Goal: Information Seeking & Learning: Find specific fact

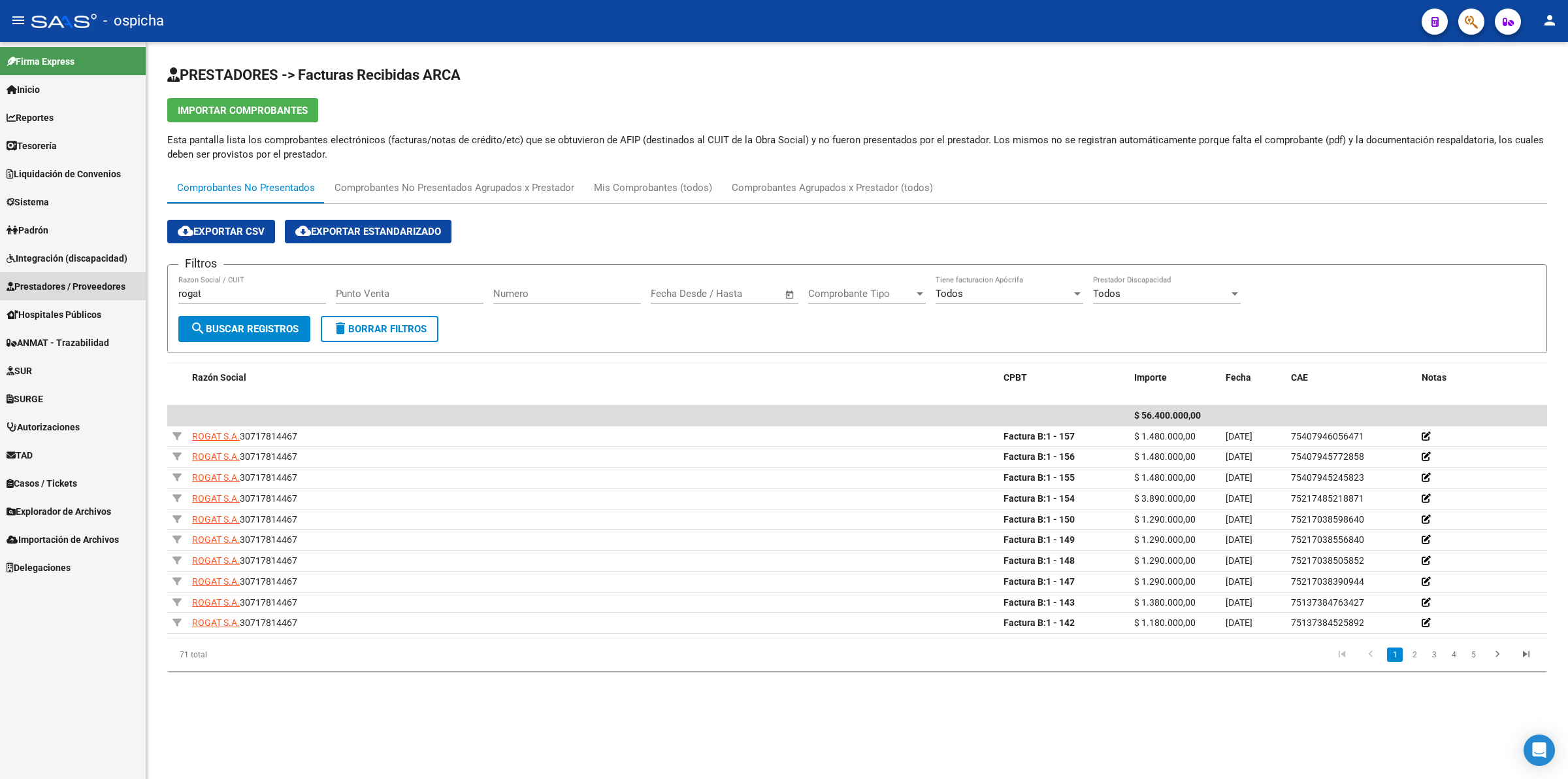
click at [95, 291] on span "Prestadores / Proveedores" at bounding box center [66, 286] width 119 height 14
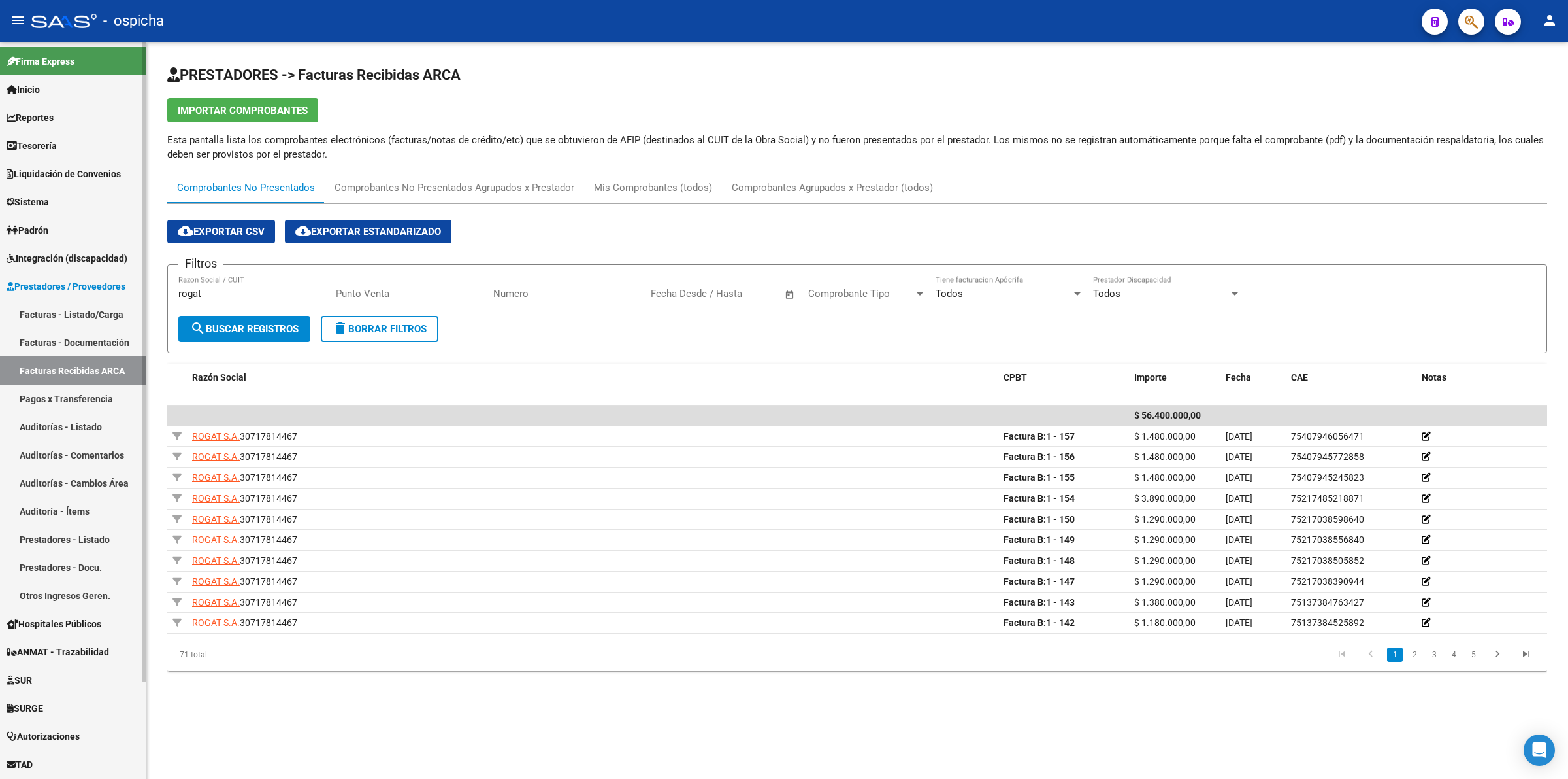
click at [92, 363] on link "Facturas Recibidas ARCA" at bounding box center [72, 371] width 146 height 28
drag, startPoint x: 100, startPoint y: 312, endPoint x: 102, endPoint y: 321, distance: 9.2
click at [100, 309] on link "Facturas - Listado/Carga" at bounding box center [72, 314] width 146 height 28
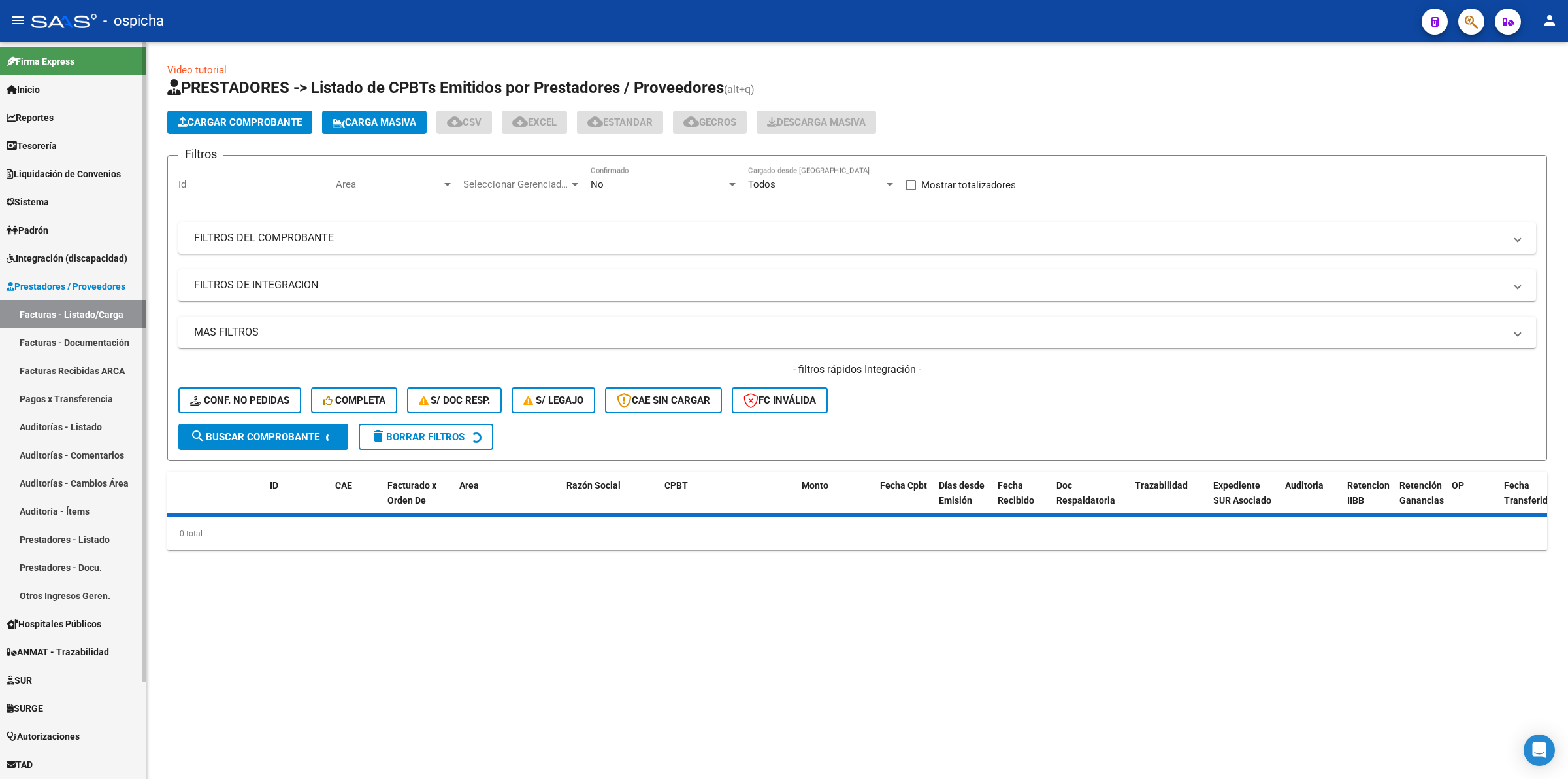
click at [102, 370] on link "Facturas Recibidas ARCA" at bounding box center [72, 371] width 146 height 28
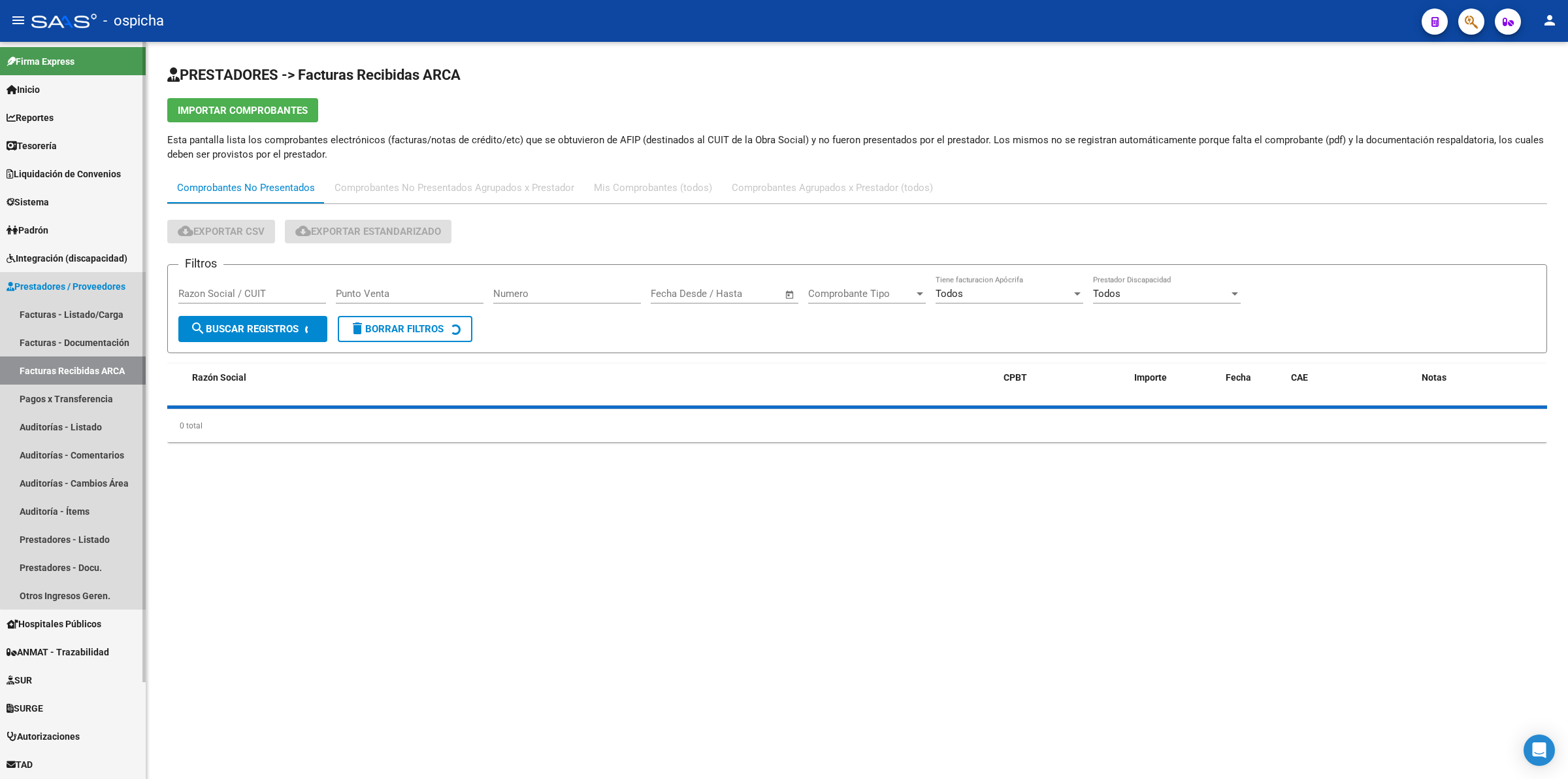
click at [109, 287] on span "Prestadores / Proveedores" at bounding box center [66, 286] width 119 height 14
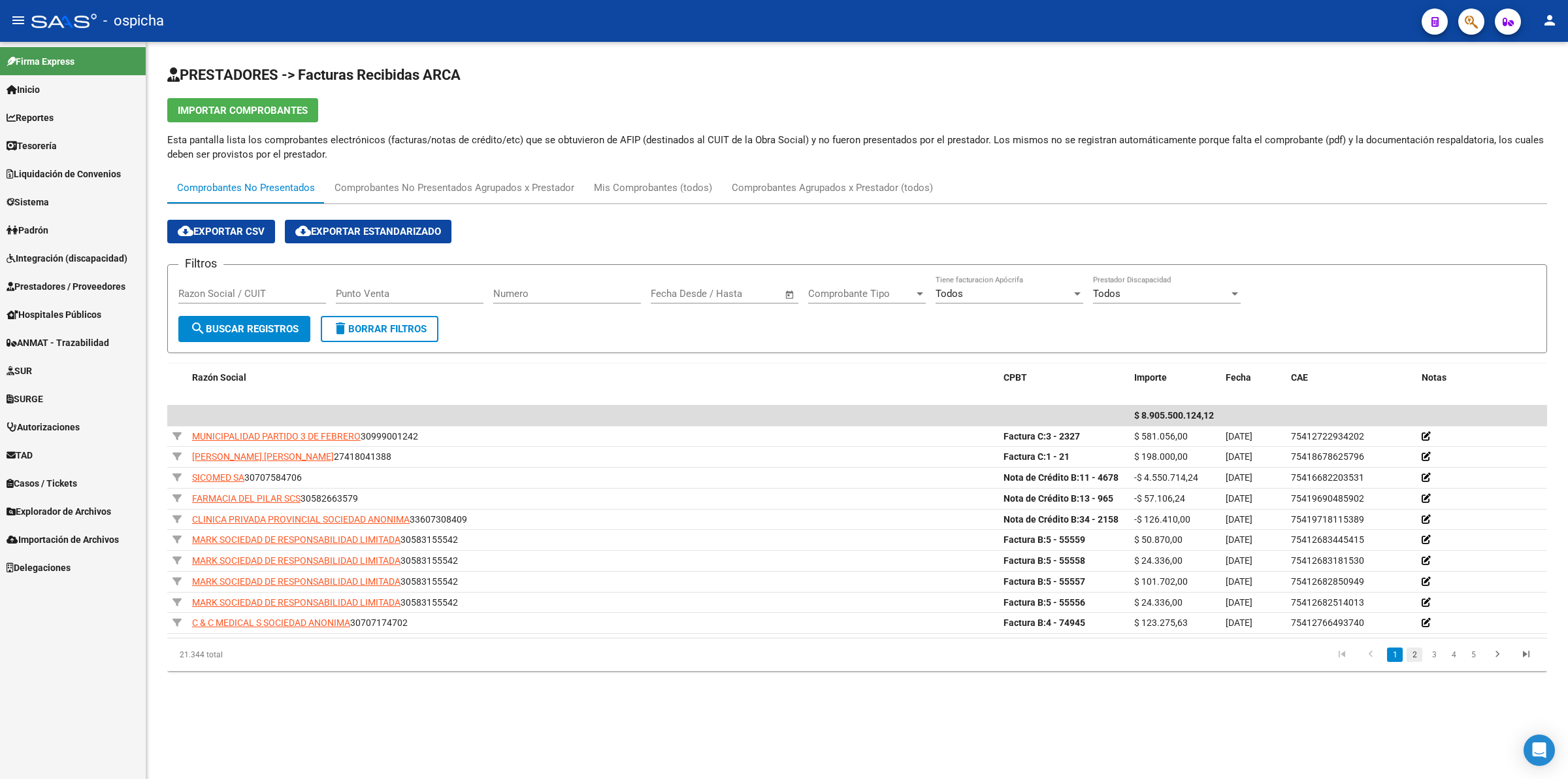
click at [1412, 658] on link "2" at bounding box center [1415, 654] width 16 height 14
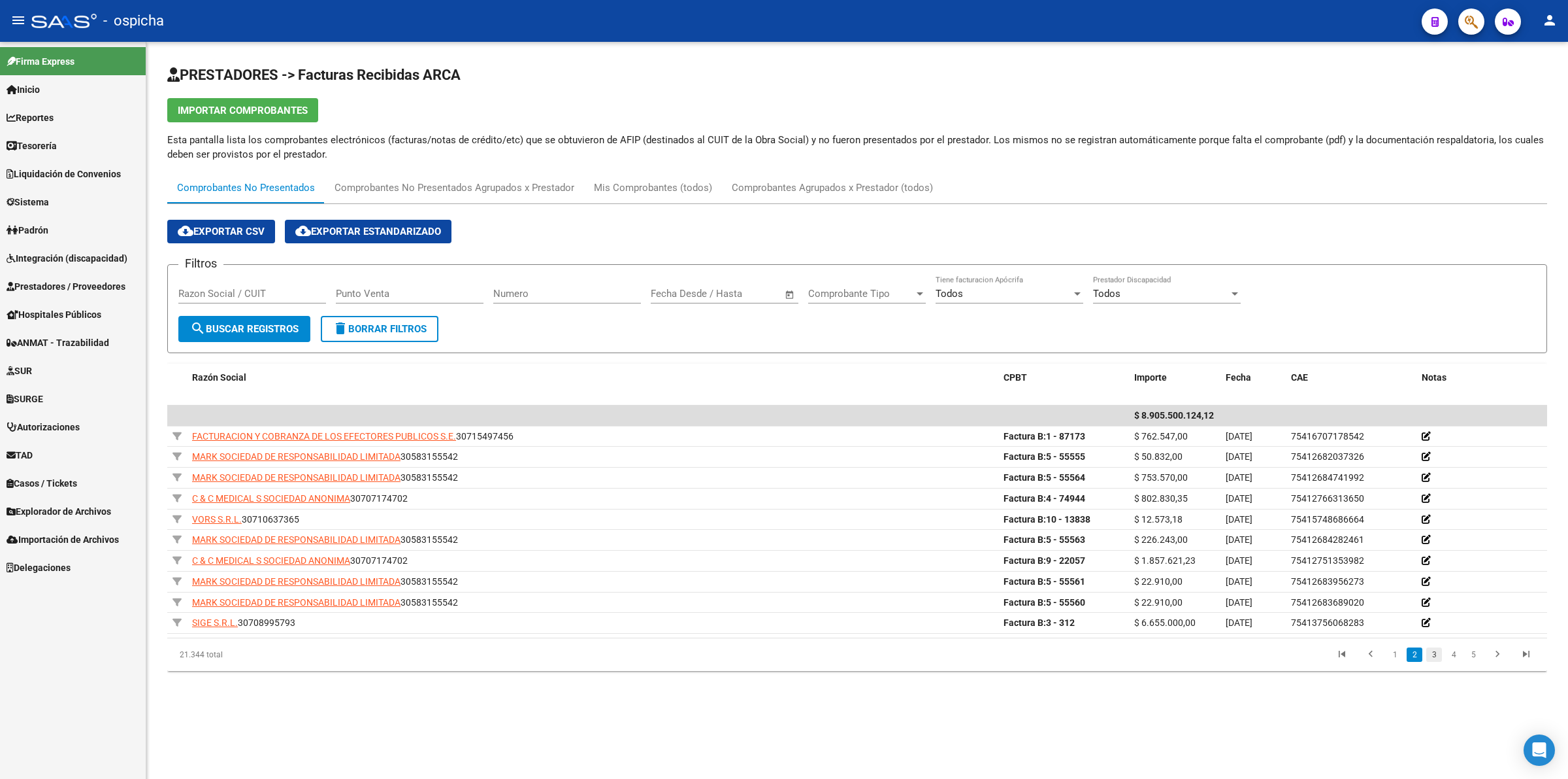
click at [1438, 657] on link "3" at bounding box center [1434, 654] width 16 height 14
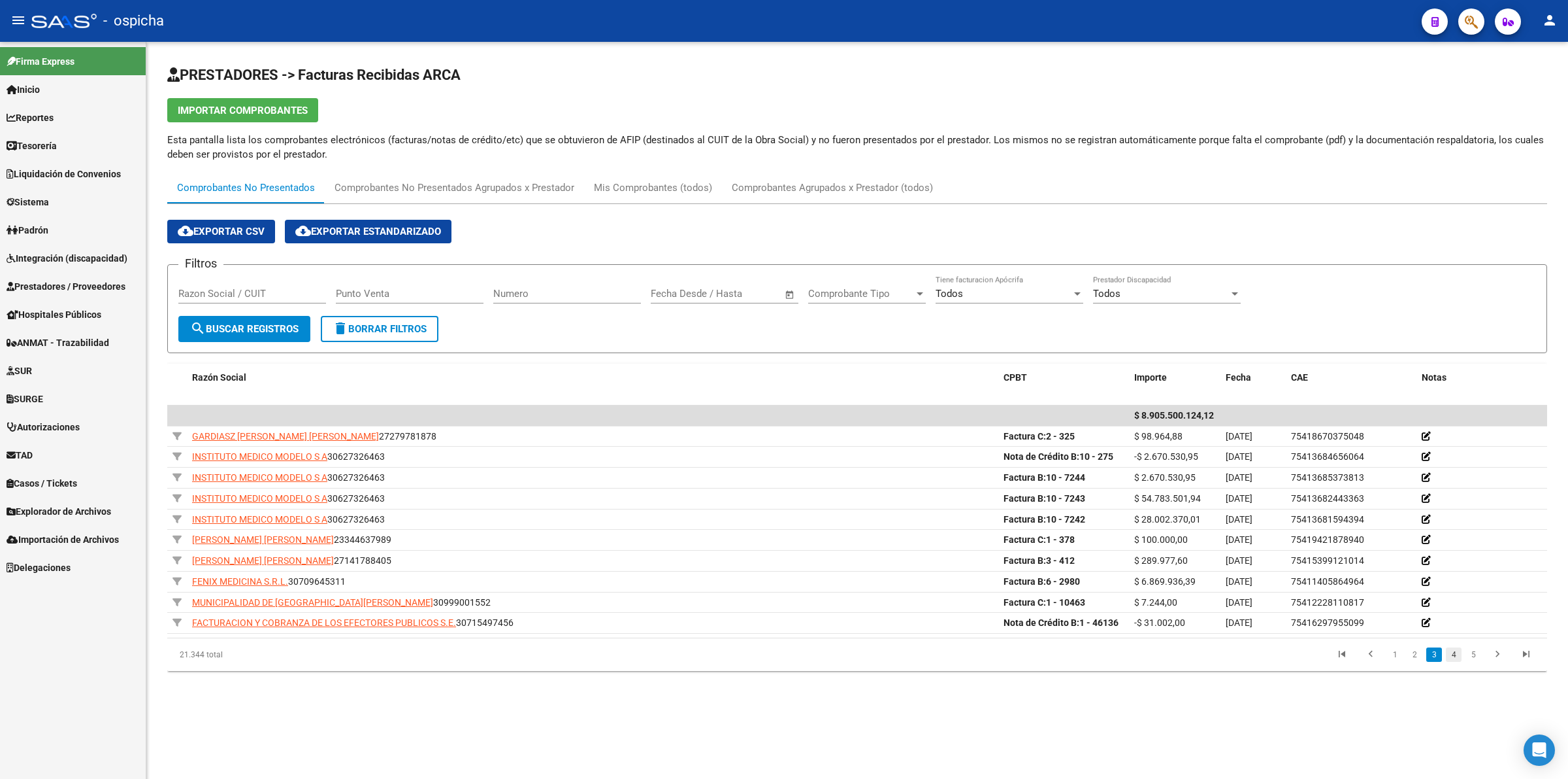
click at [1455, 662] on link "4" at bounding box center [1454, 654] width 16 height 14
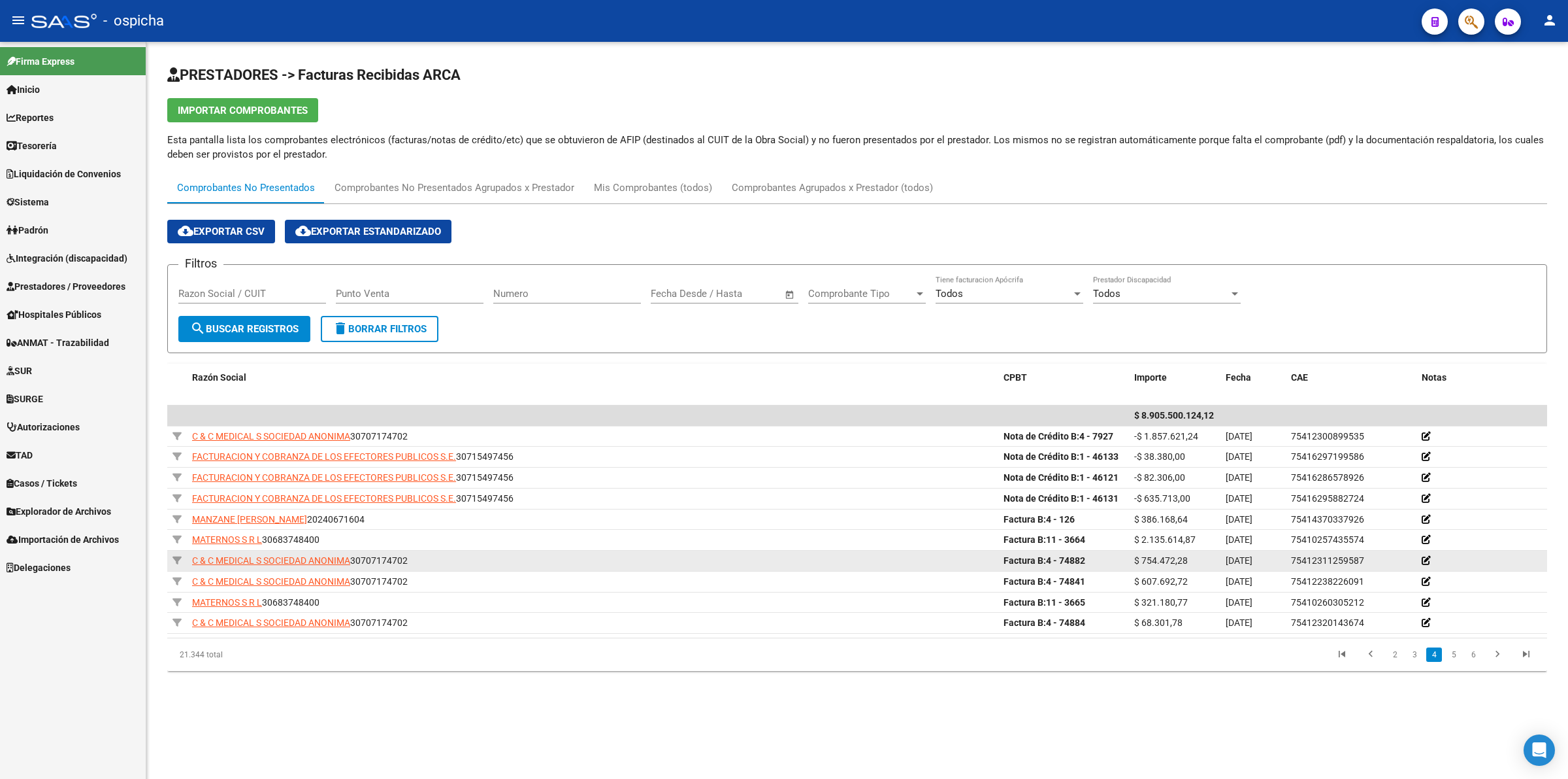
click at [298, 551] on datatable-body-cell "C & C MEDICAL S SOCIEDAD ANONIMA 30707174702" at bounding box center [592, 561] width 812 height 20
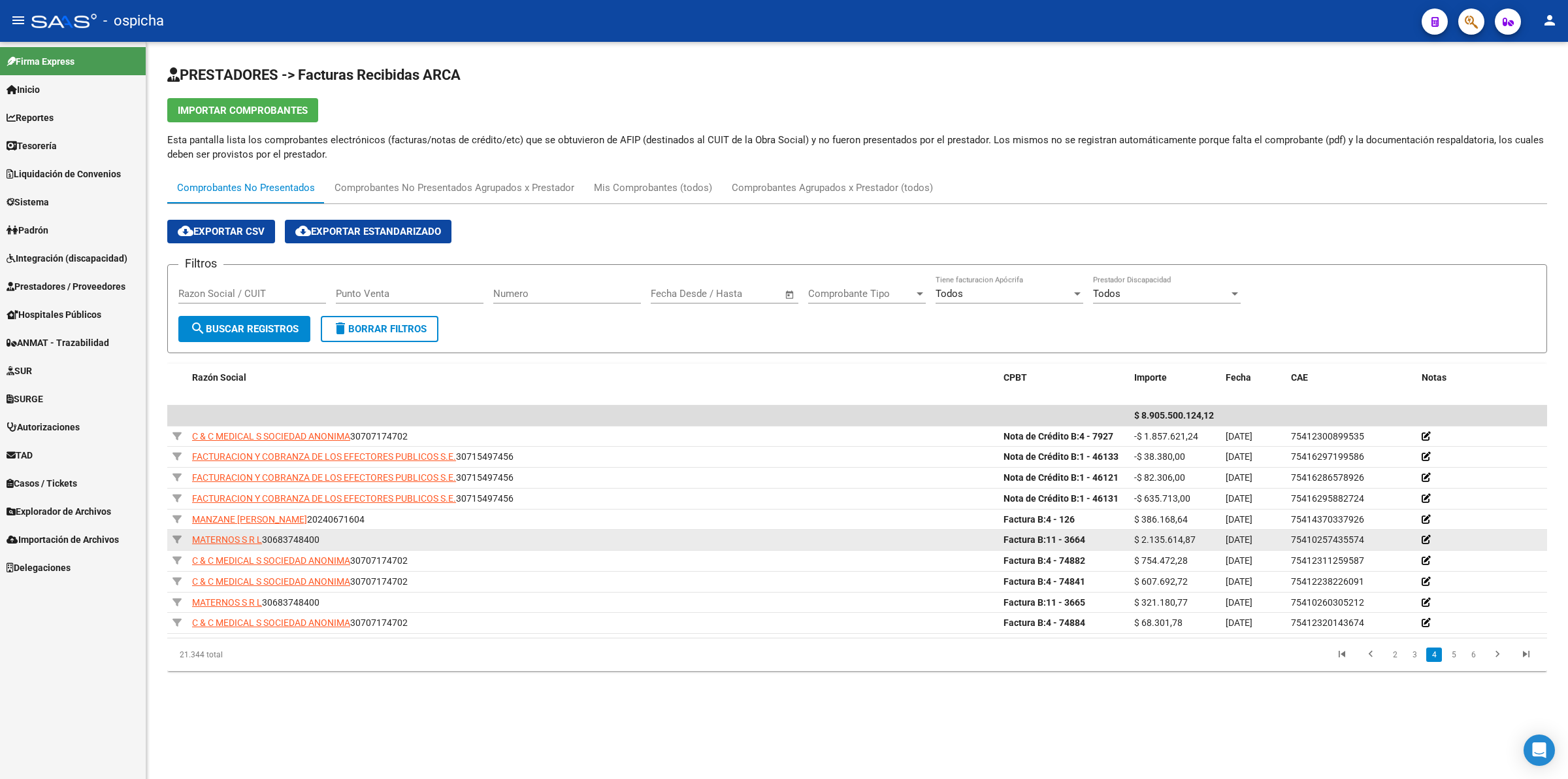
click at [295, 547] on datatable-body-cell "MATERNOS S R L 30683748400" at bounding box center [592, 540] width 812 height 20
click at [292, 544] on div "MATERNOS S R L 30683748400" at bounding box center [593, 540] width 801 height 15
click at [291, 544] on div "MATERNOS S R L 30683748400" at bounding box center [593, 540] width 801 height 15
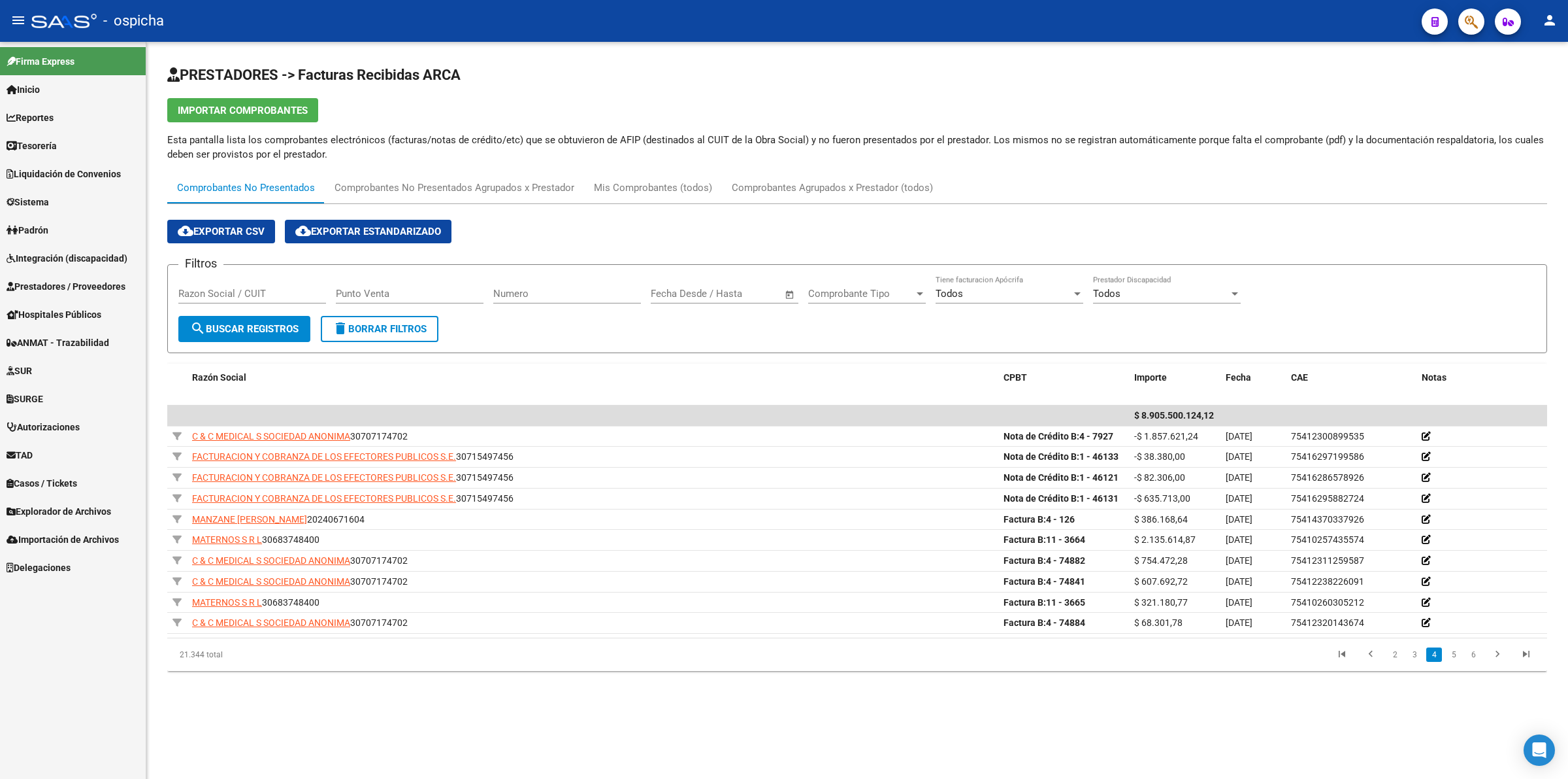
copy div "30683748400"
click at [1458, 655] on link "5" at bounding box center [1454, 654] width 16 height 14
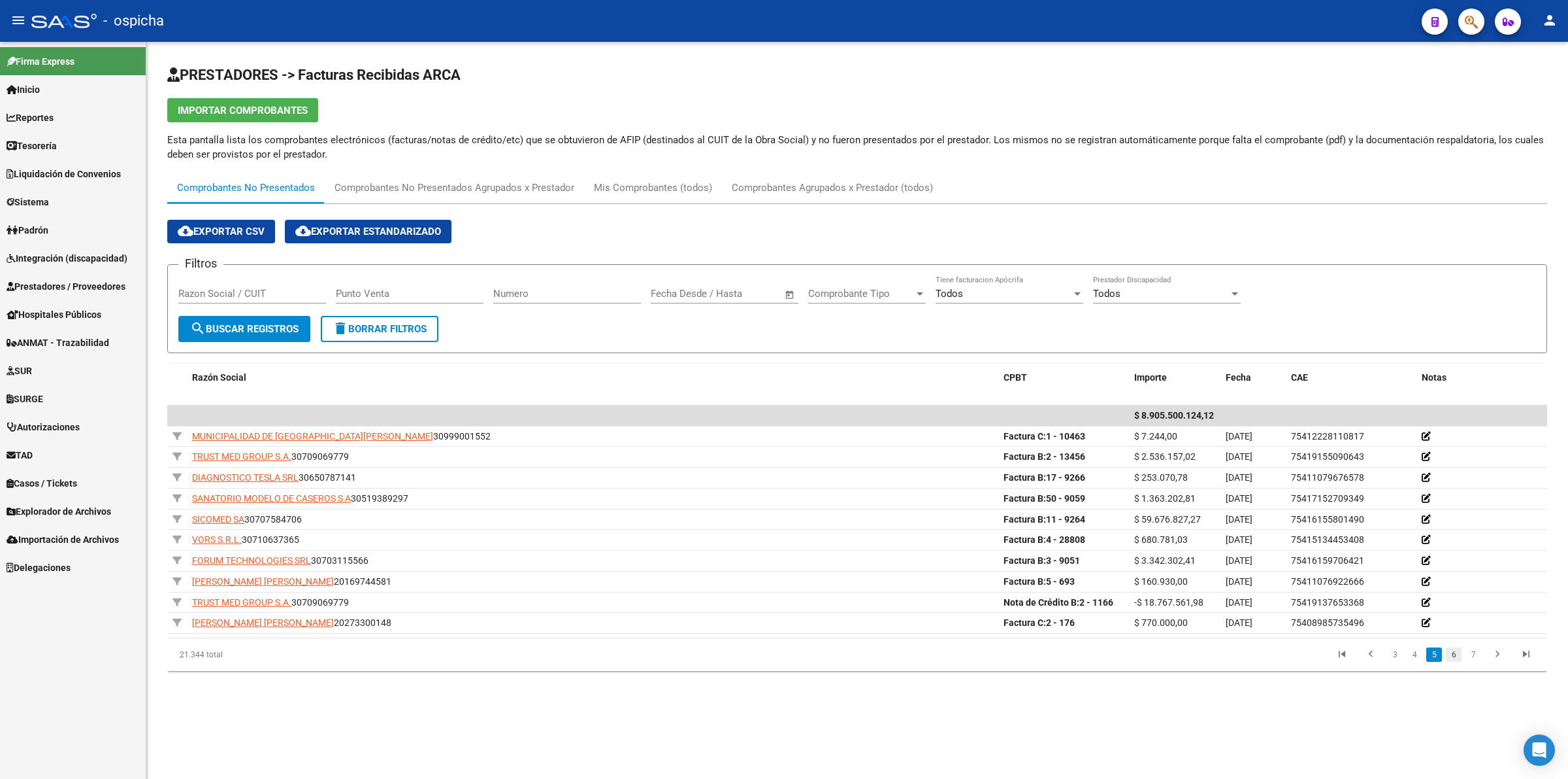
click at [1458, 661] on link "6" at bounding box center [1454, 654] width 16 height 14
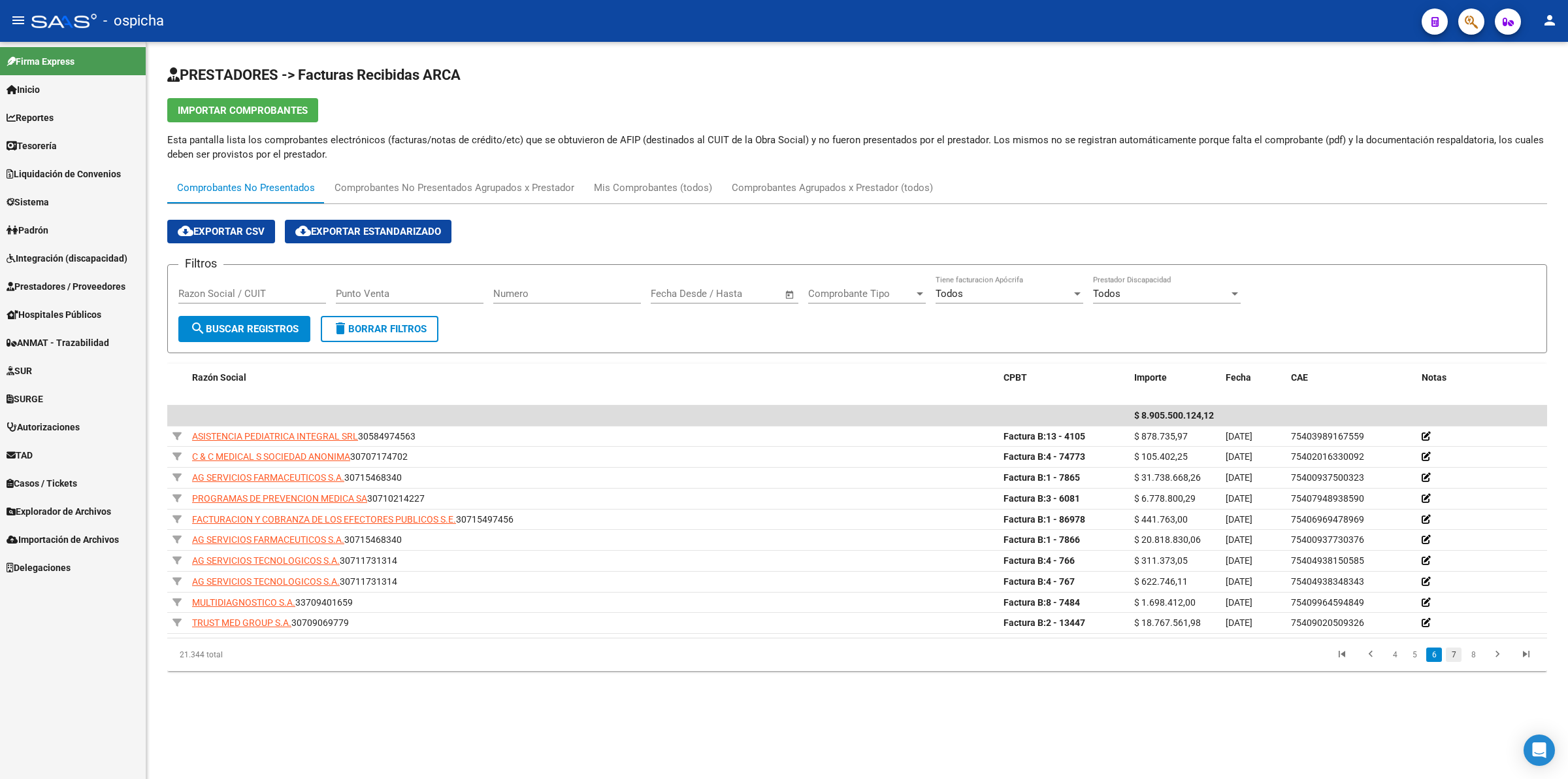
click at [1456, 662] on link "7" at bounding box center [1454, 654] width 16 height 14
click at [1455, 655] on link "8" at bounding box center [1454, 654] width 16 height 14
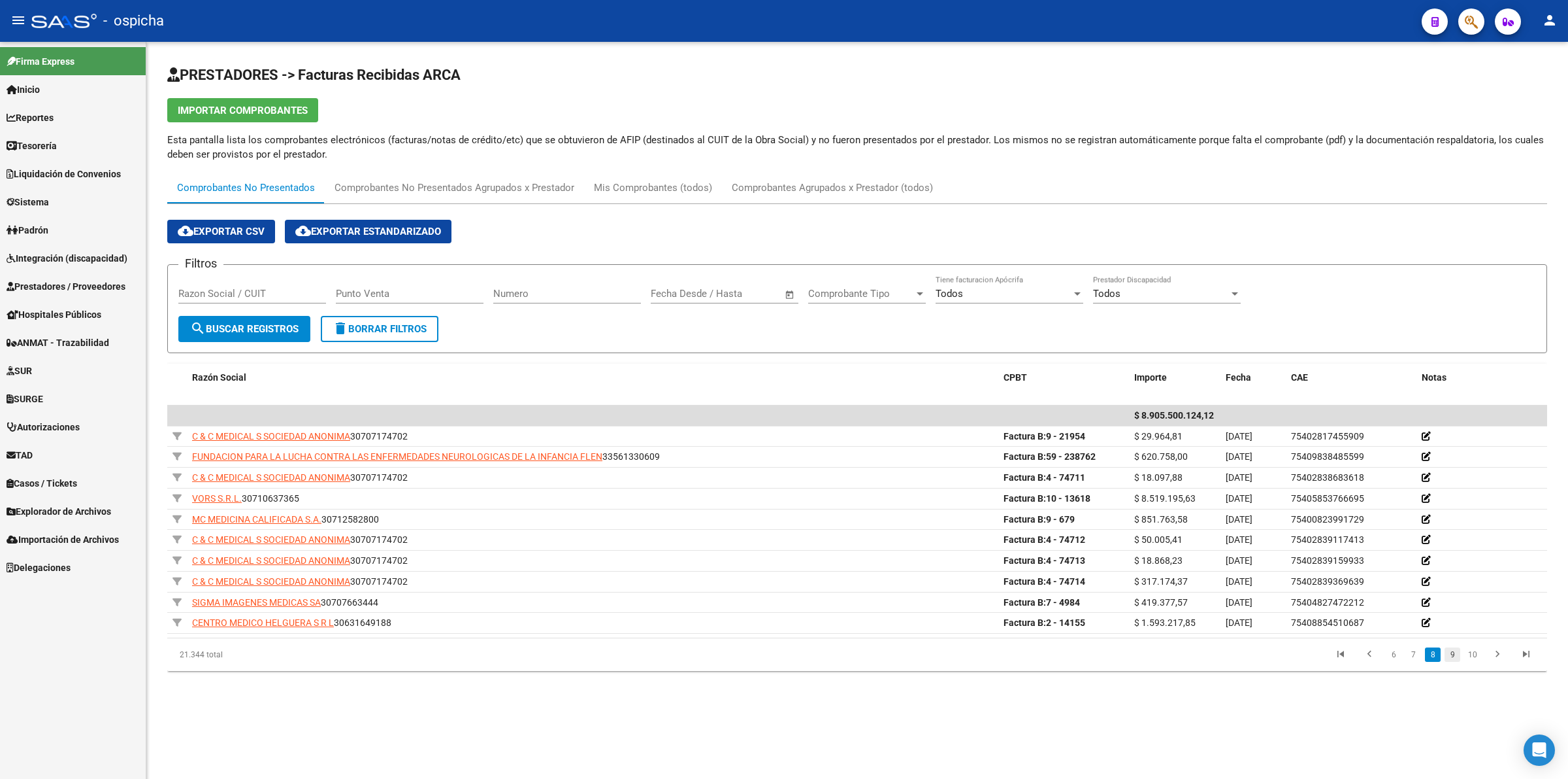
click at [1458, 655] on link "9" at bounding box center [1452, 654] width 16 height 14
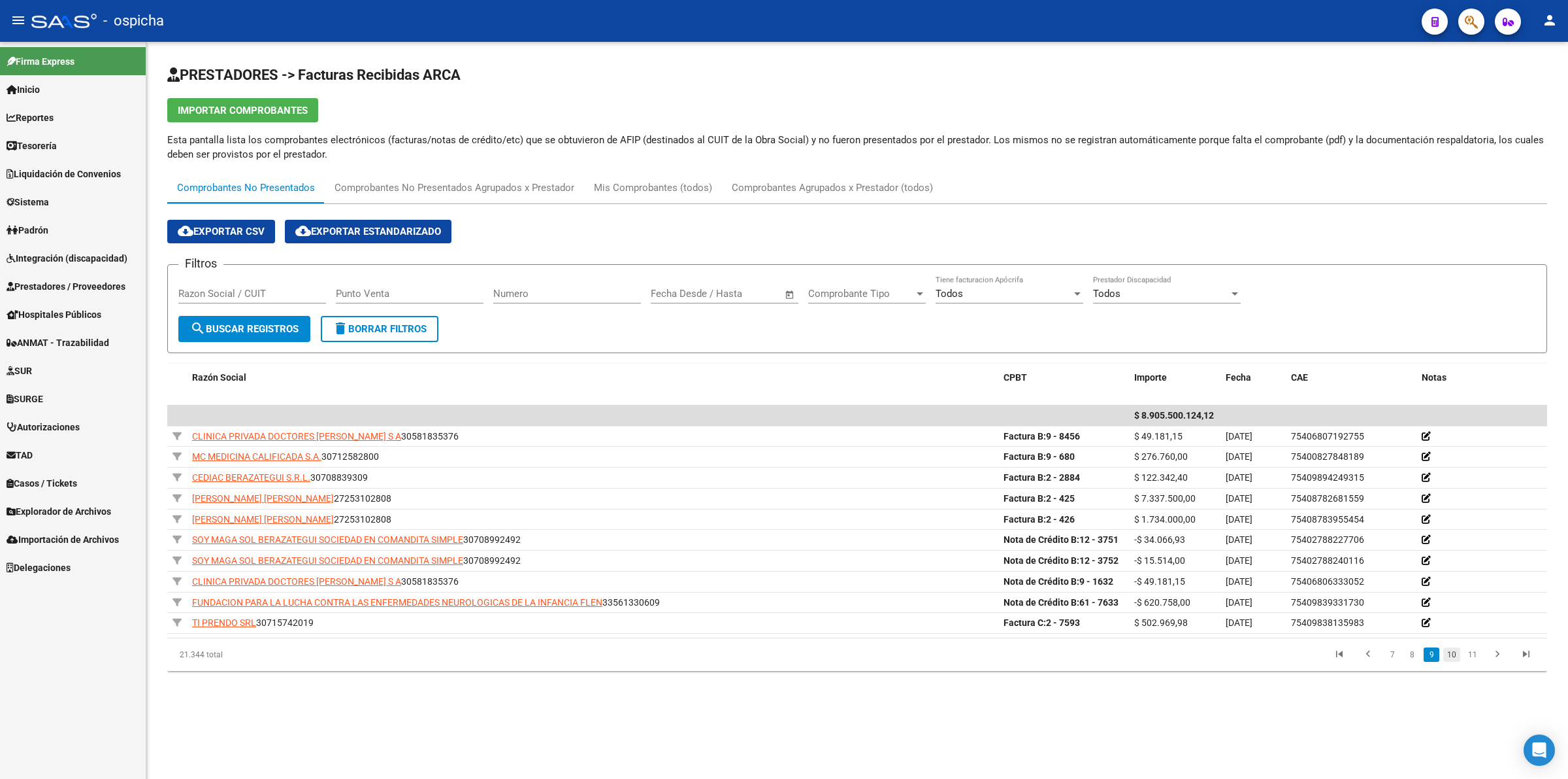
click at [1459, 652] on link "10" at bounding box center [1451, 654] width 17 height 14
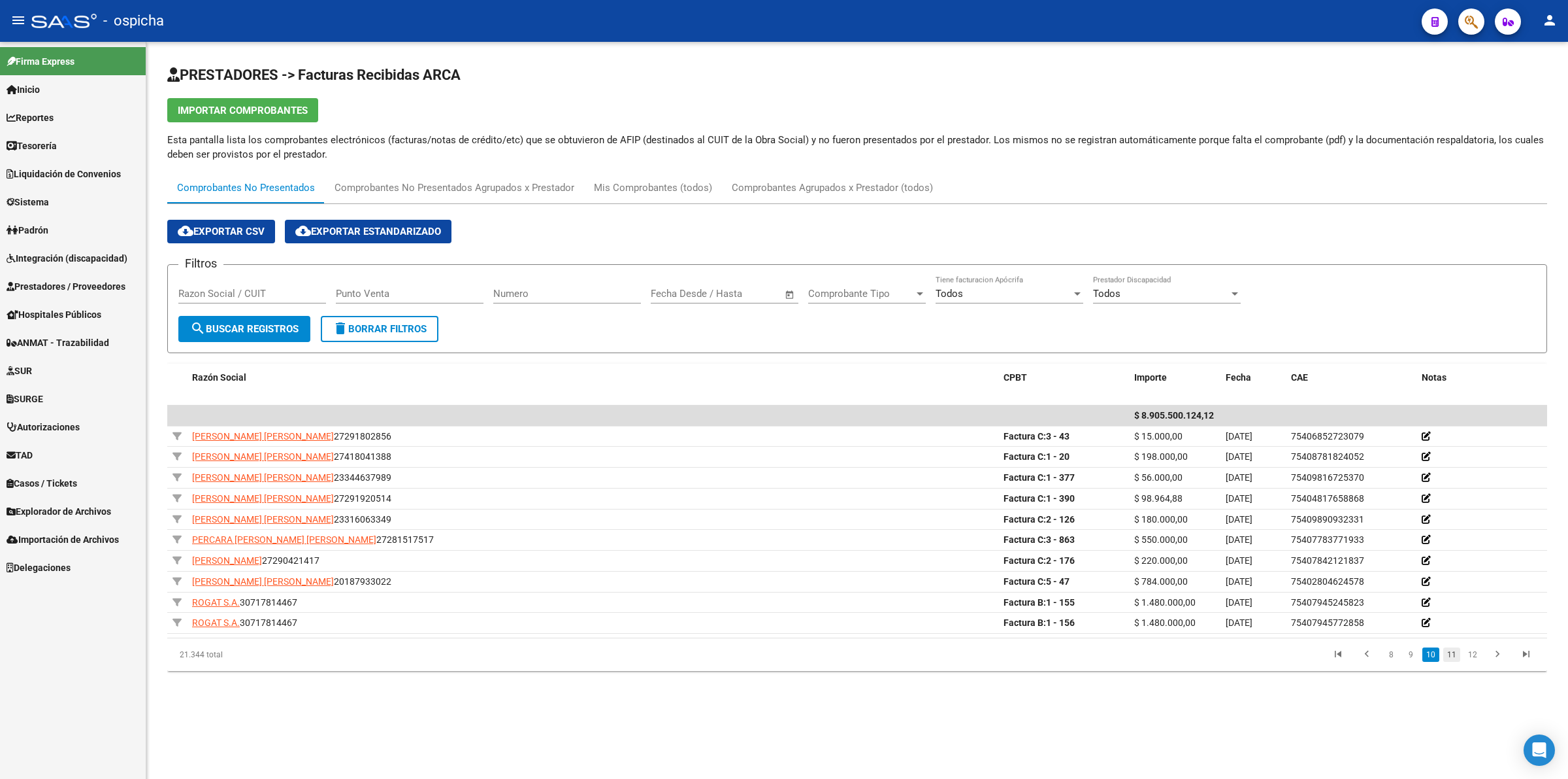
click at [1452, 657] on link "11" at bounding box center [1451, 654] width 17 height 14
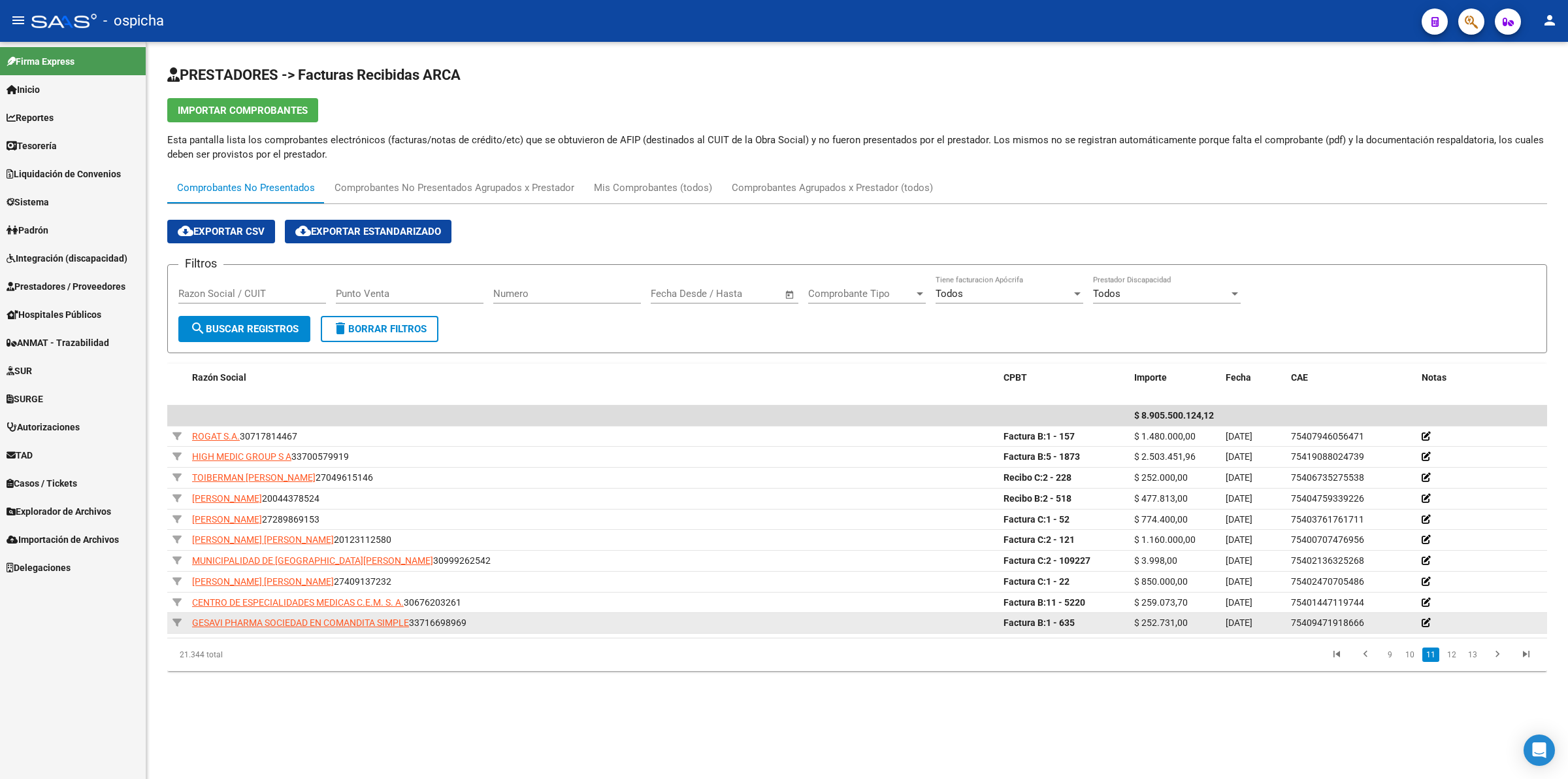
drag, startPoint x: 1446, startPoint y: 661, endPoint x: 1419, endPoint y: 632, distance: 39.6
click at [1447, 661] on link "12" at bounding box center [1451, 654] width 17 height 14
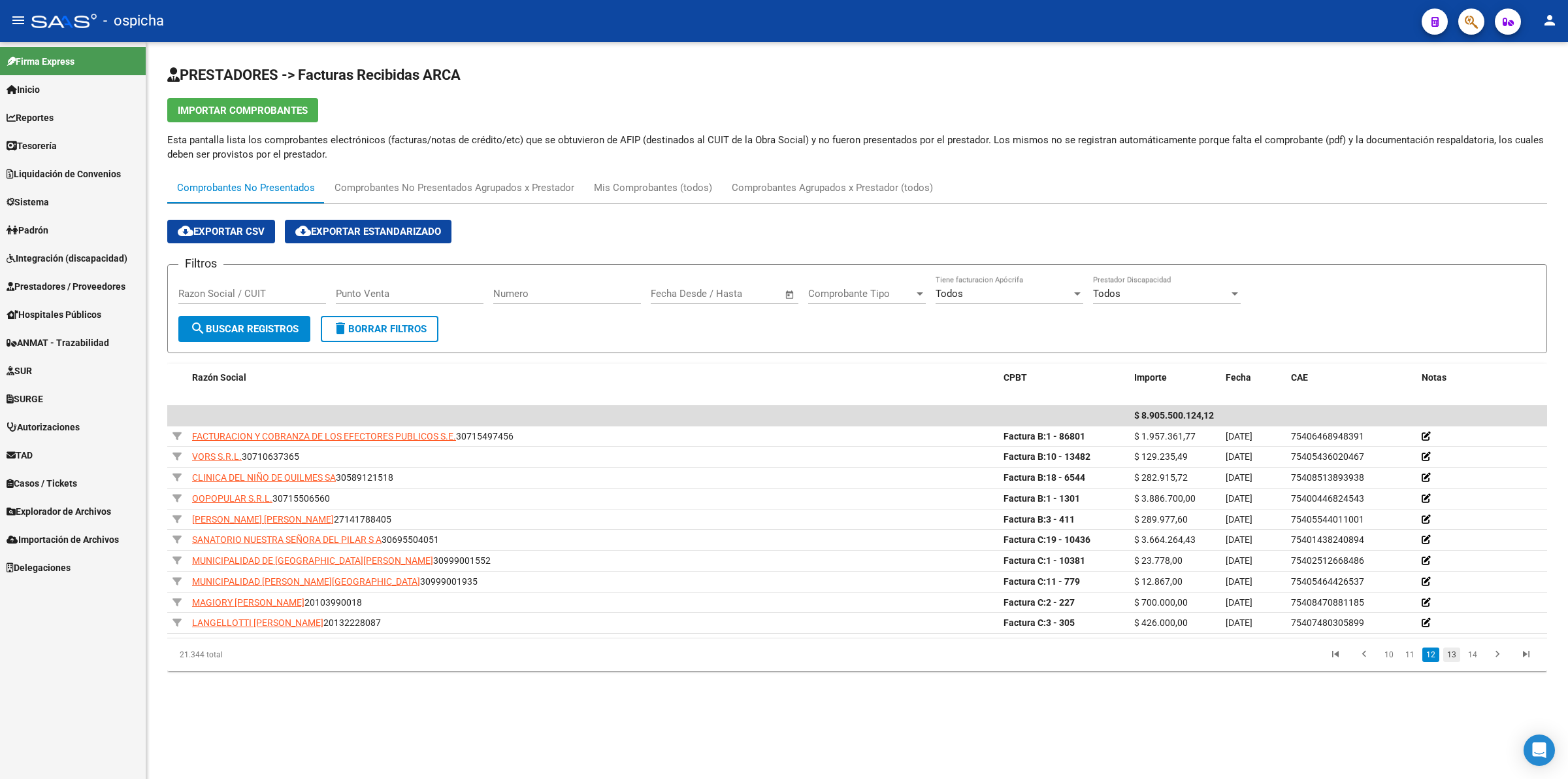
click at [1457, 657] on link "13" at bounding box center [1451, 654] width 17 height 14
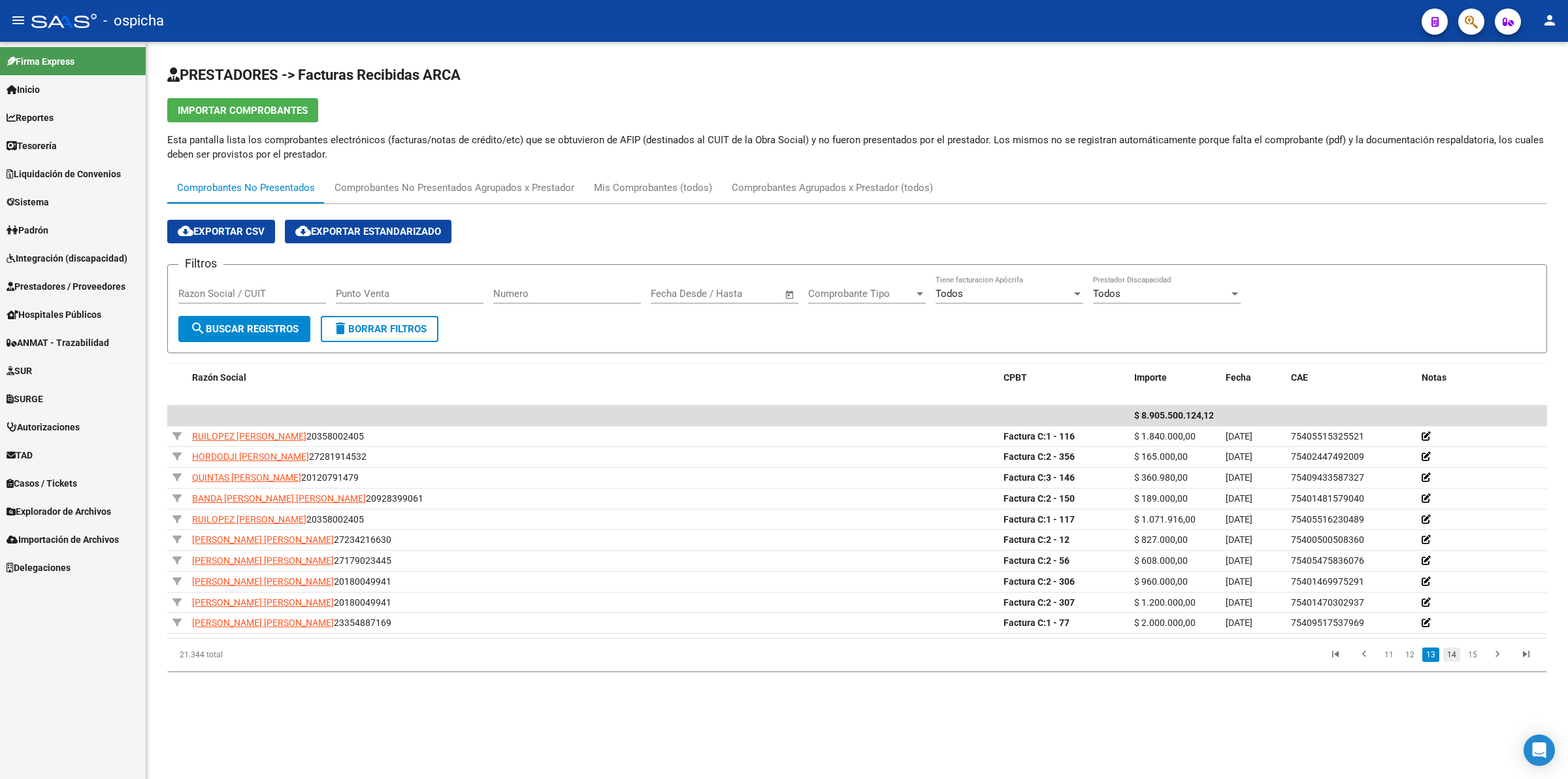
click at [1459, 657] on link "14" at bounding box center [1451, 654] width 17 height 14
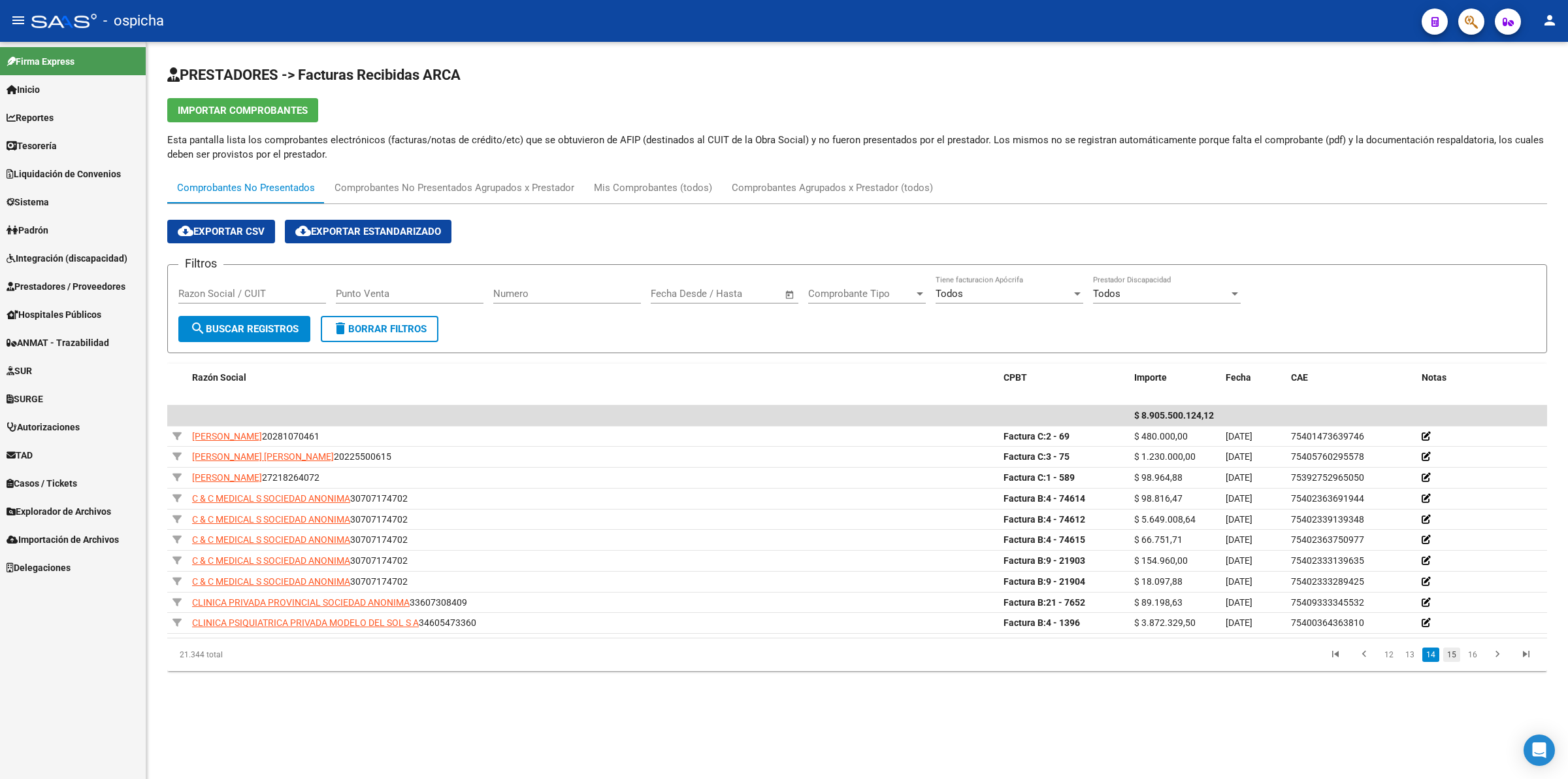
click at [1457, 662] on link "15" at bounding box center [1451, 654] width 17 height 14
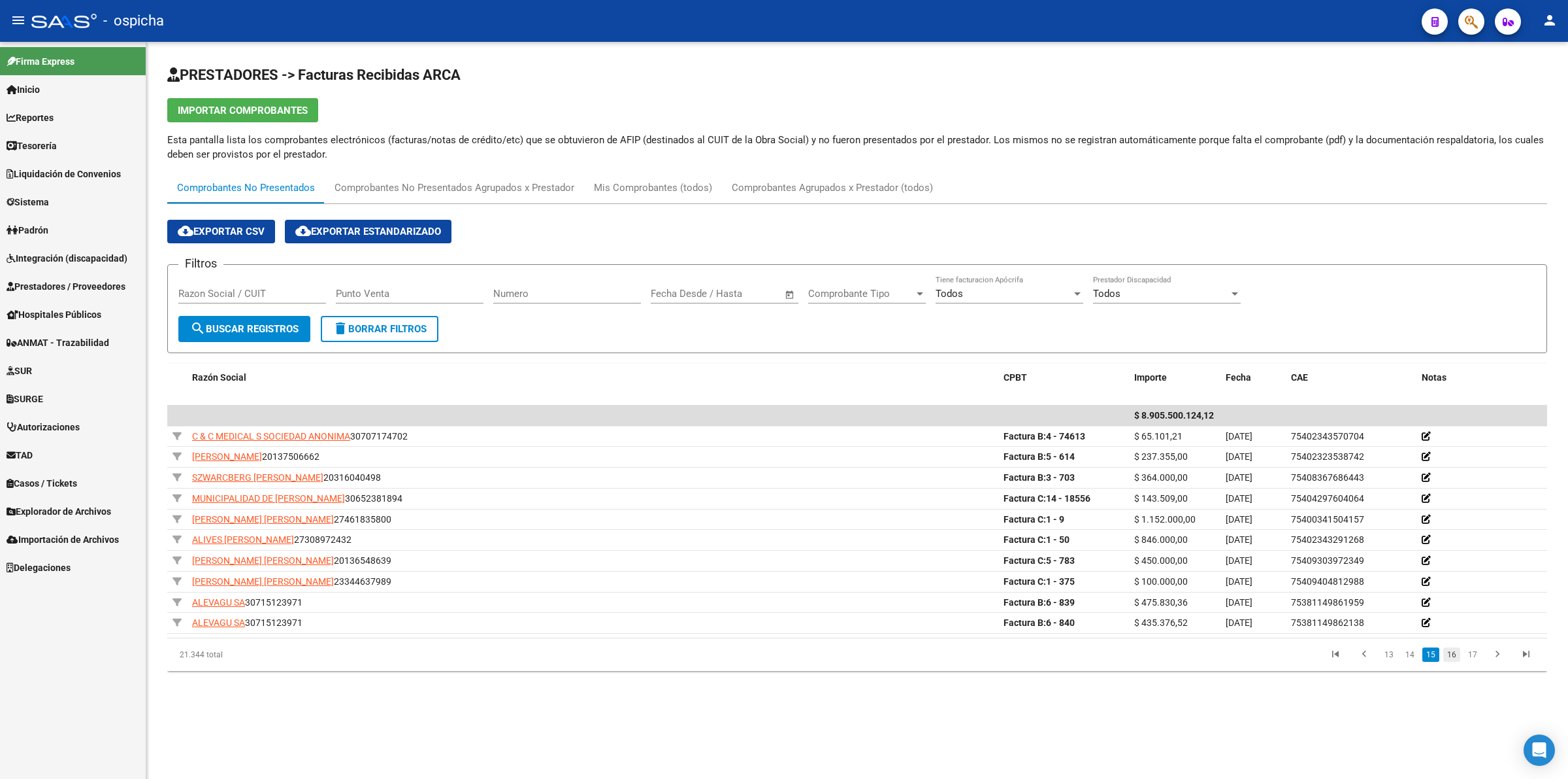
click at [1456, 657] on link "16" at bounding box center [1451, 654] width 17 height 14
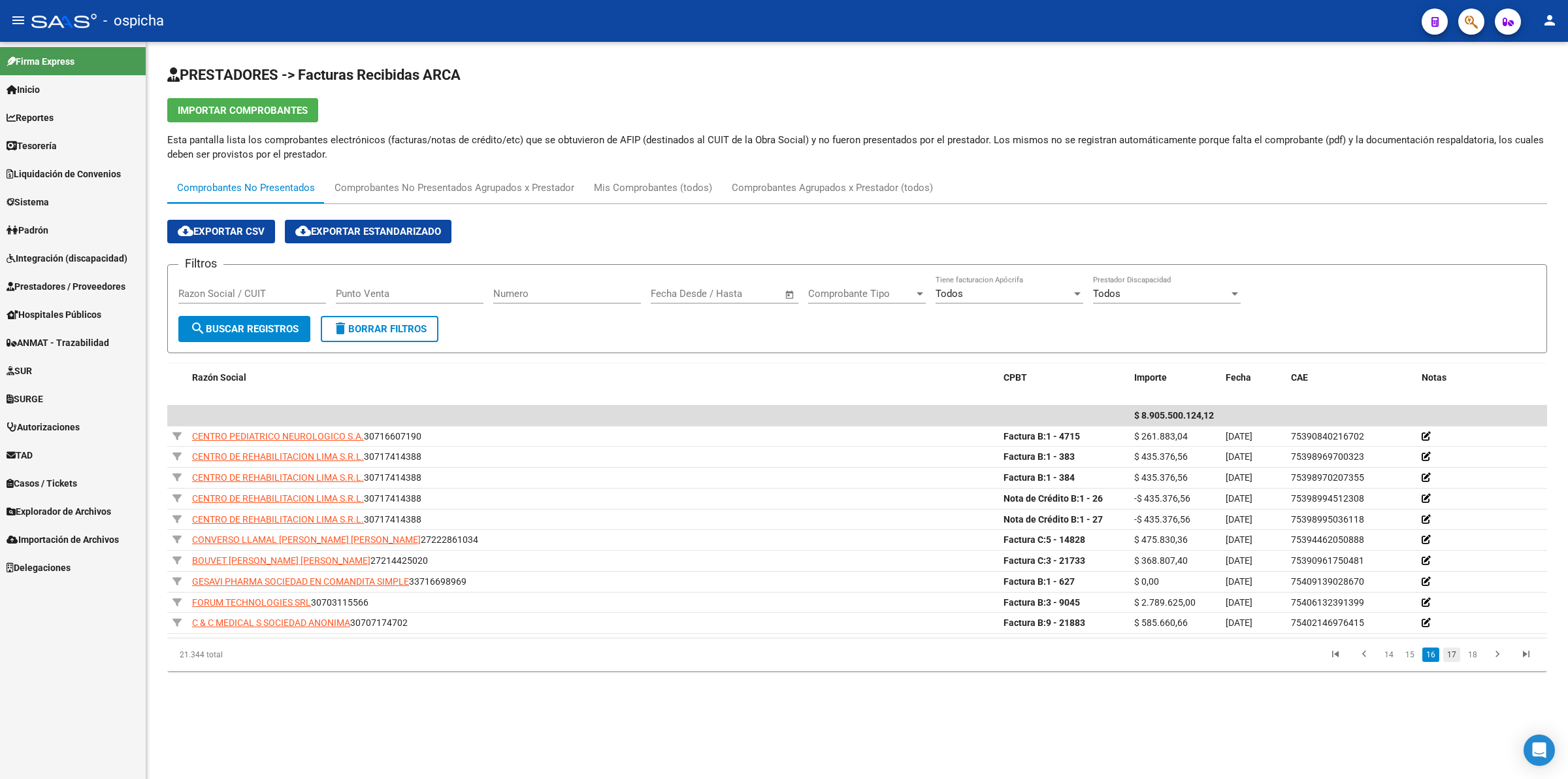
click at [1459, 662] on link "17" at bounding box center [1451, 654] width 17 height 14
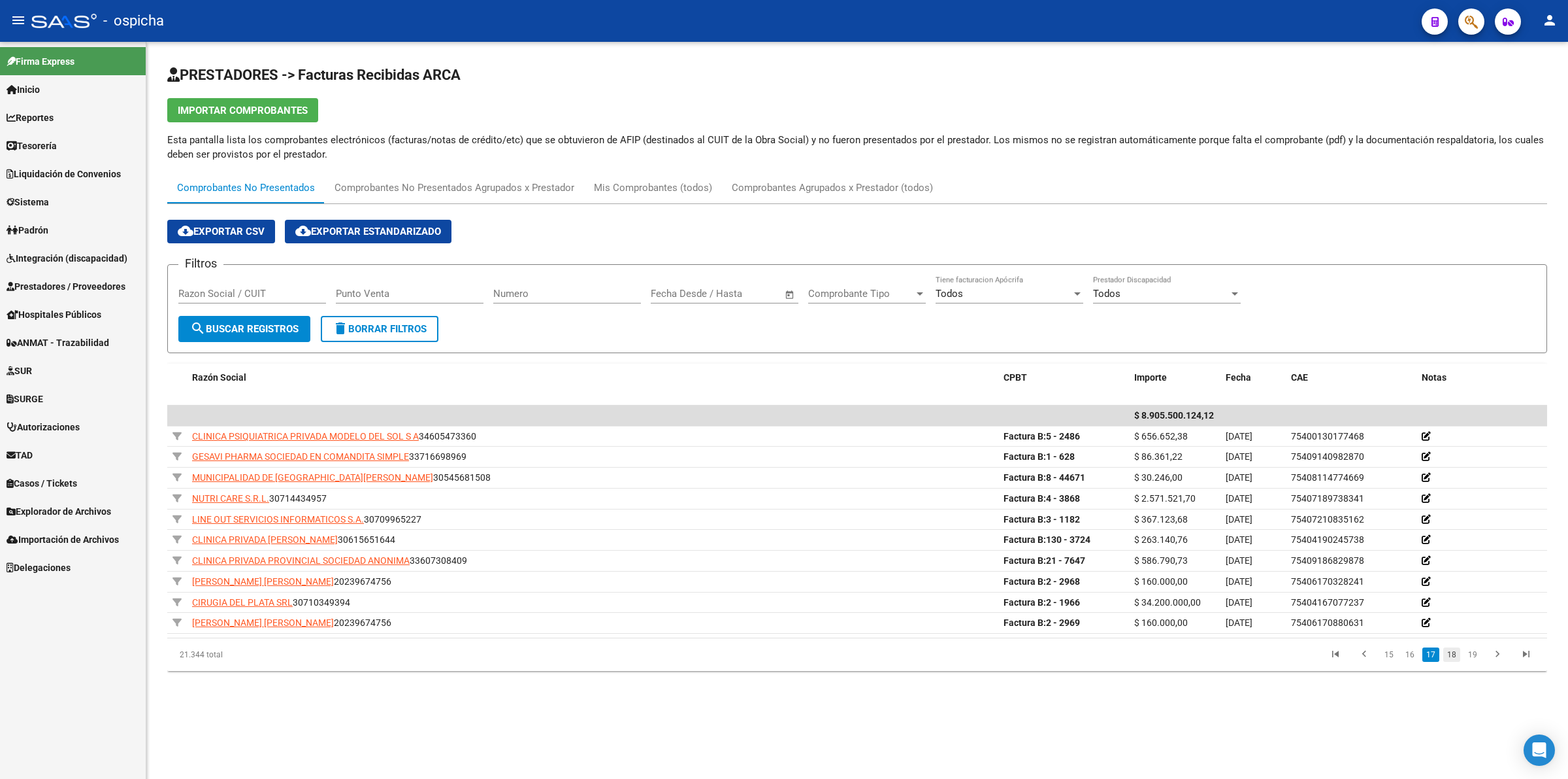
click at [1456, 649] on link "18" at bounding box center [1451, 654] width 17 height 14
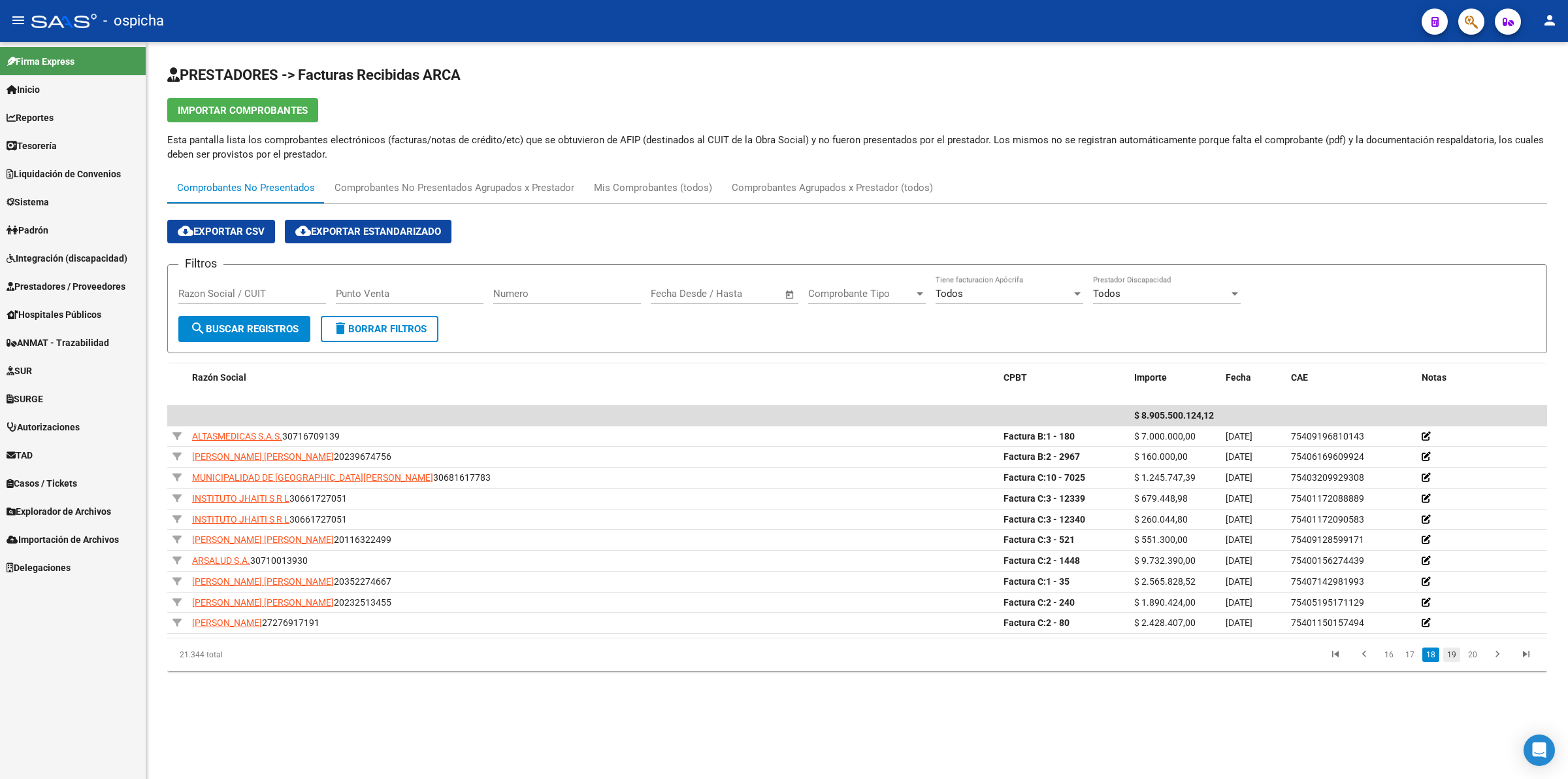
click at [1451, 661] on link "19" at bounding box center [1451, 654] width 17 height 14
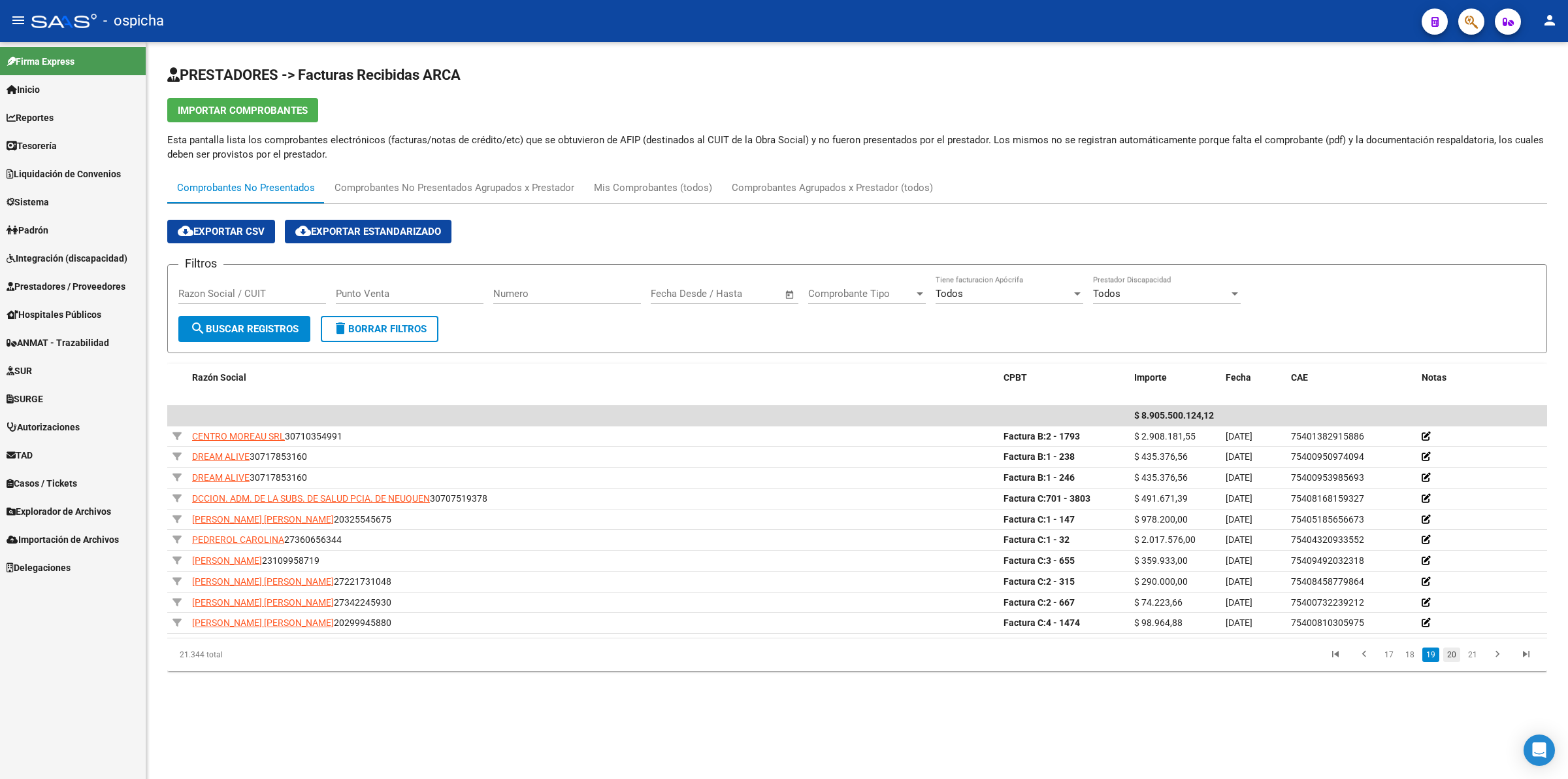
click at [1448, 655] on link "20" at bounding box center [1451, 654] width 17 height 14
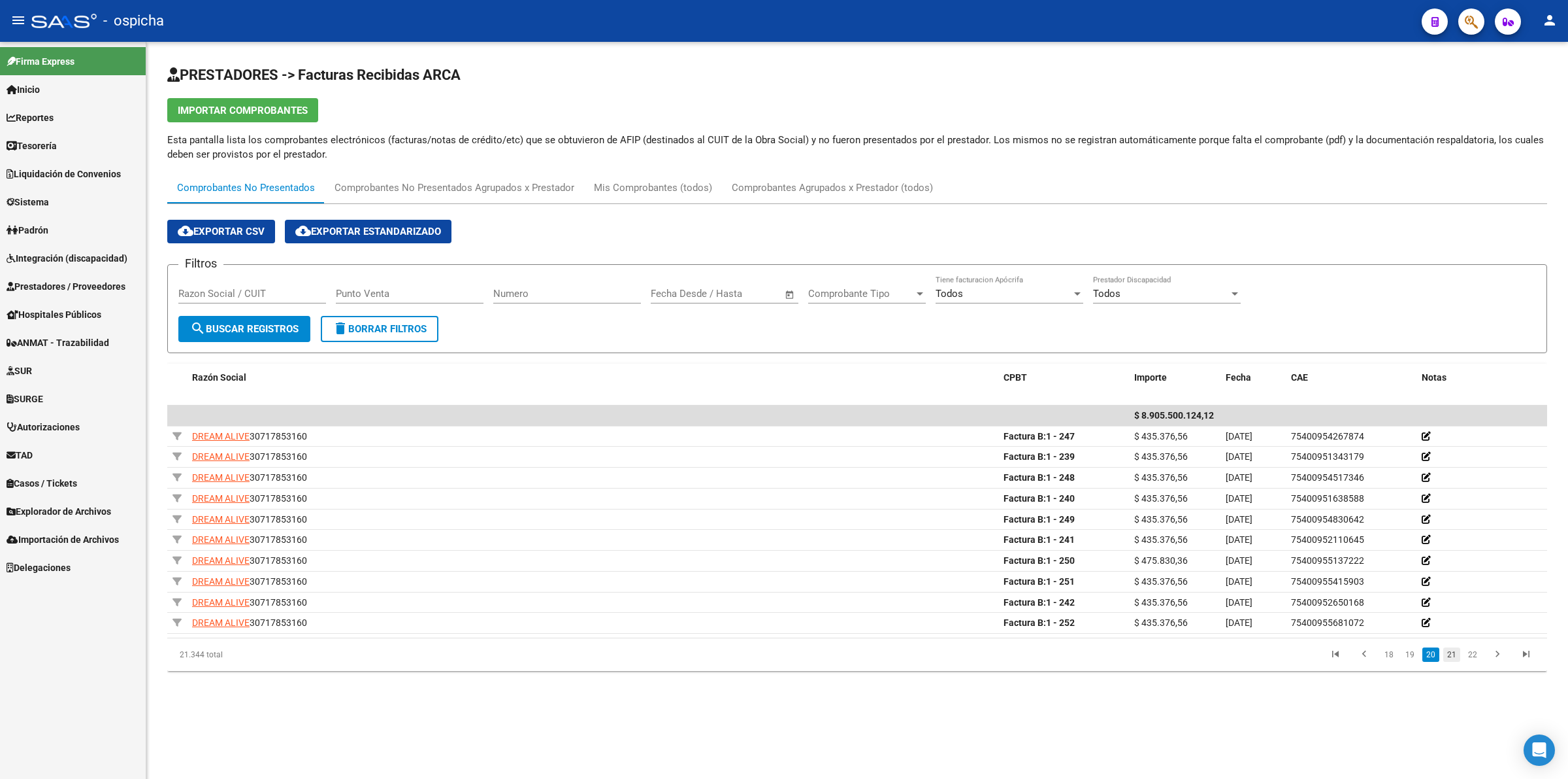
click at [1457, 654] on link "21" at bounding box center [1451, 654] width 17 height 14
click at [1416, 656] on link "20" at bounding box center [1410, 654] width 17 height 14
click at [1447, 648] on link "21" at bounding box center [1451, 654] width 17 height 14
click at [1458, 654] on link "22" at bounding box center [1451, 654] width 17 height 14
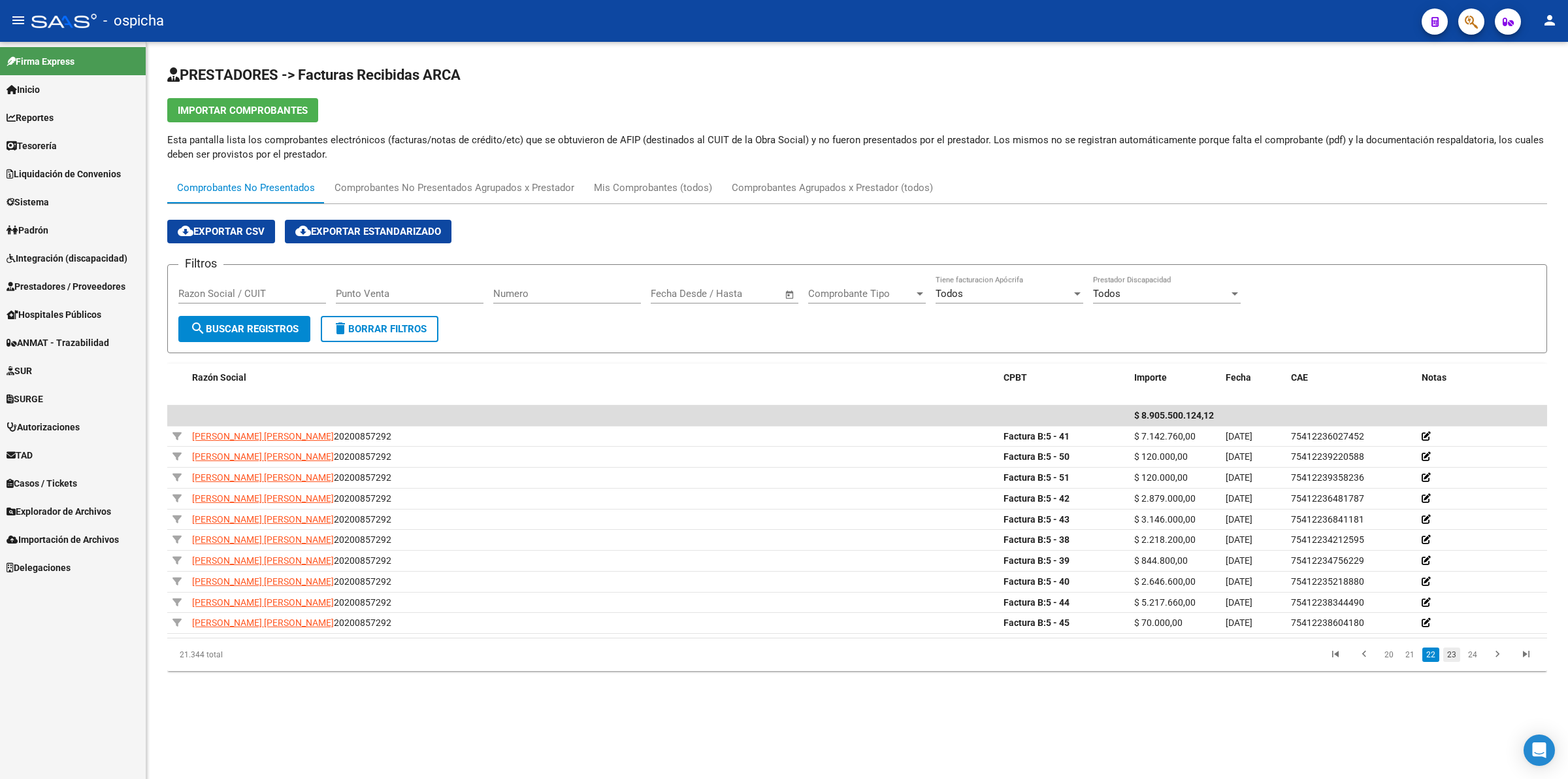
click at [1445, 651] on link "23" at bounding box center [1451, 654] width 17 height 14
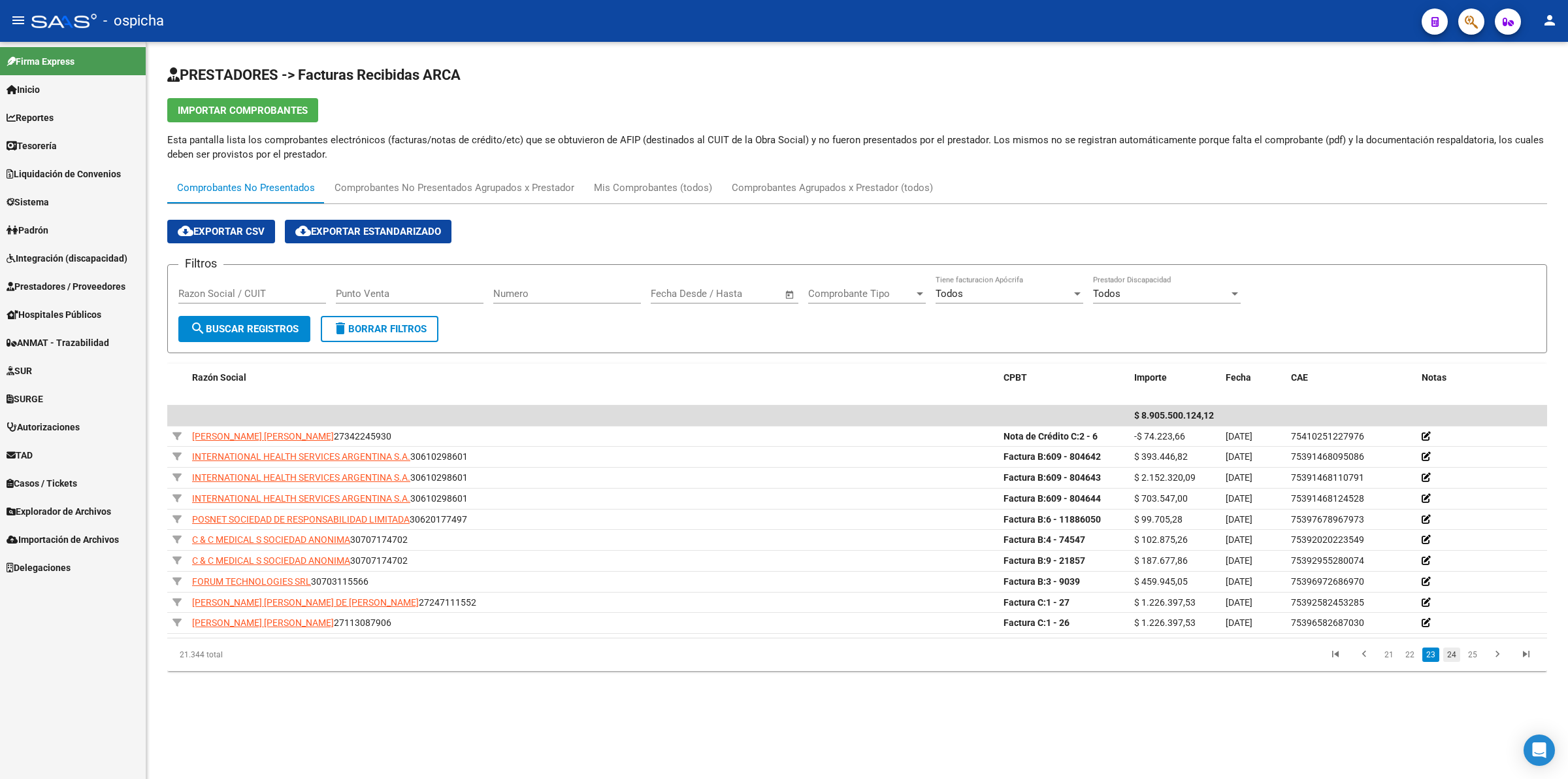
click at [1452, 658] on link "24" at bounding box center [1451, 654] width 17 height 14
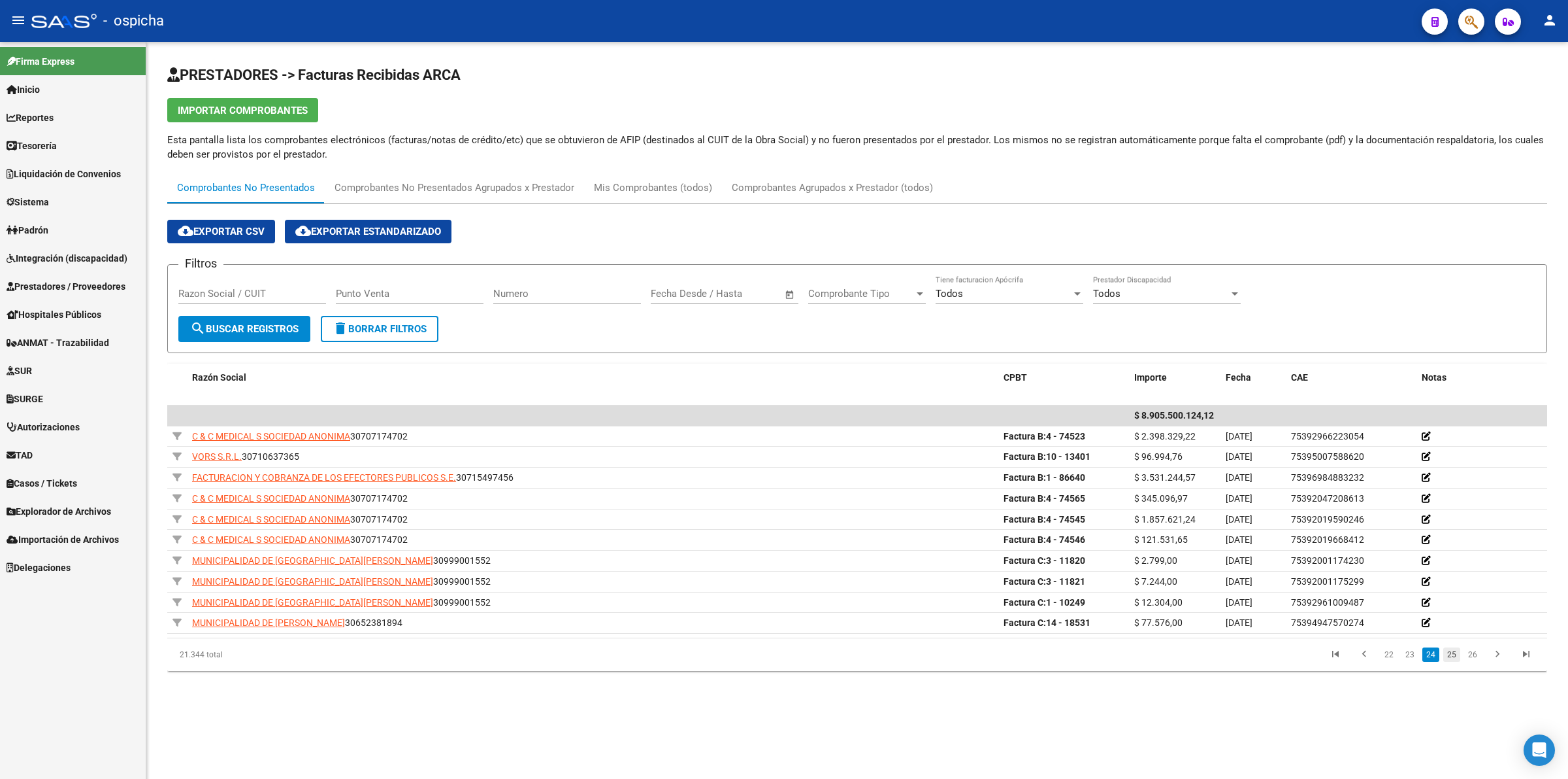
click at [1457, 654] on link "25" at bounding box center [1451, 654] width 17 height 14
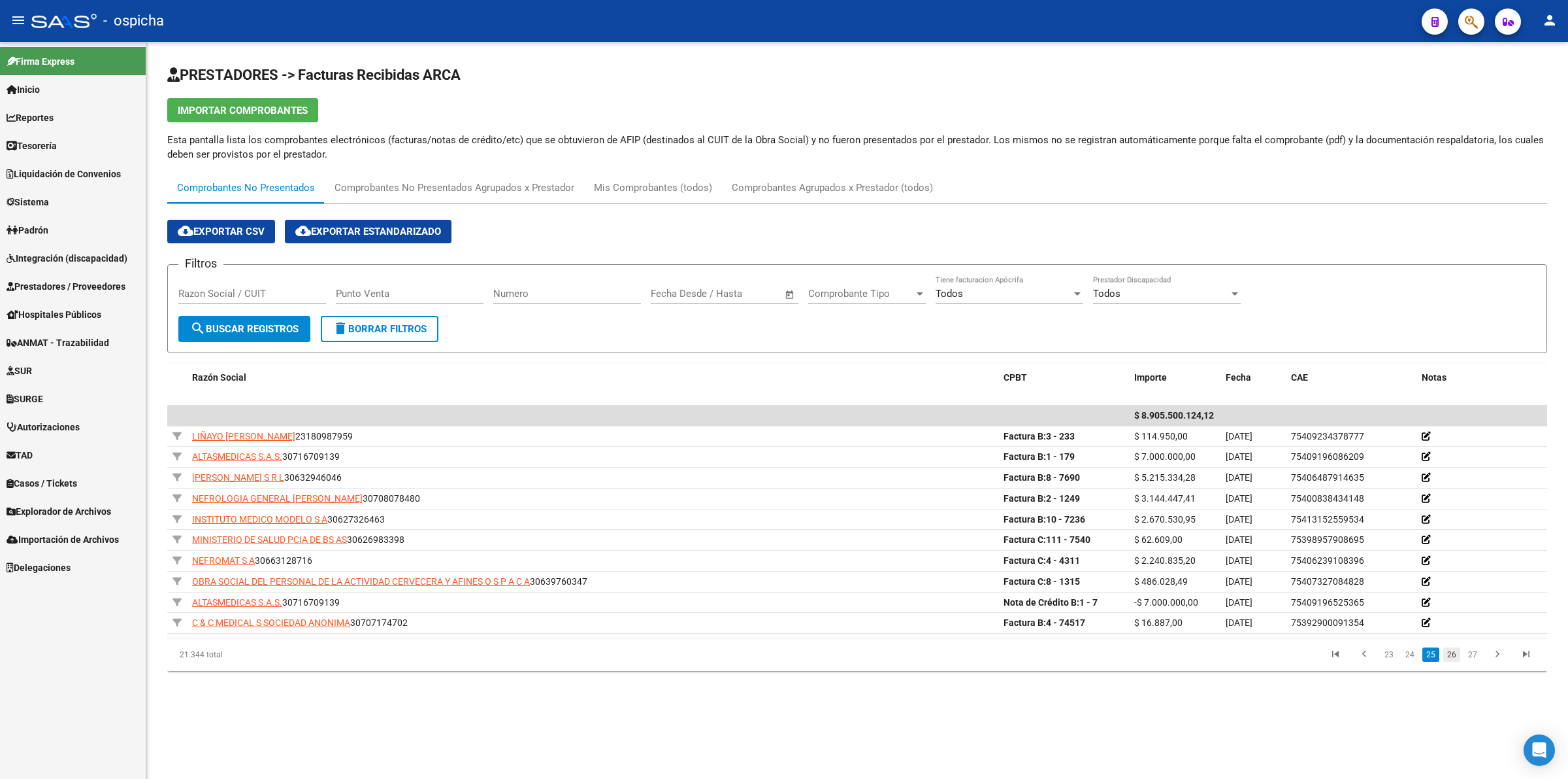
click at [1458, 662] on link "26" at bounding box center [1451, 654] width 17 height 14
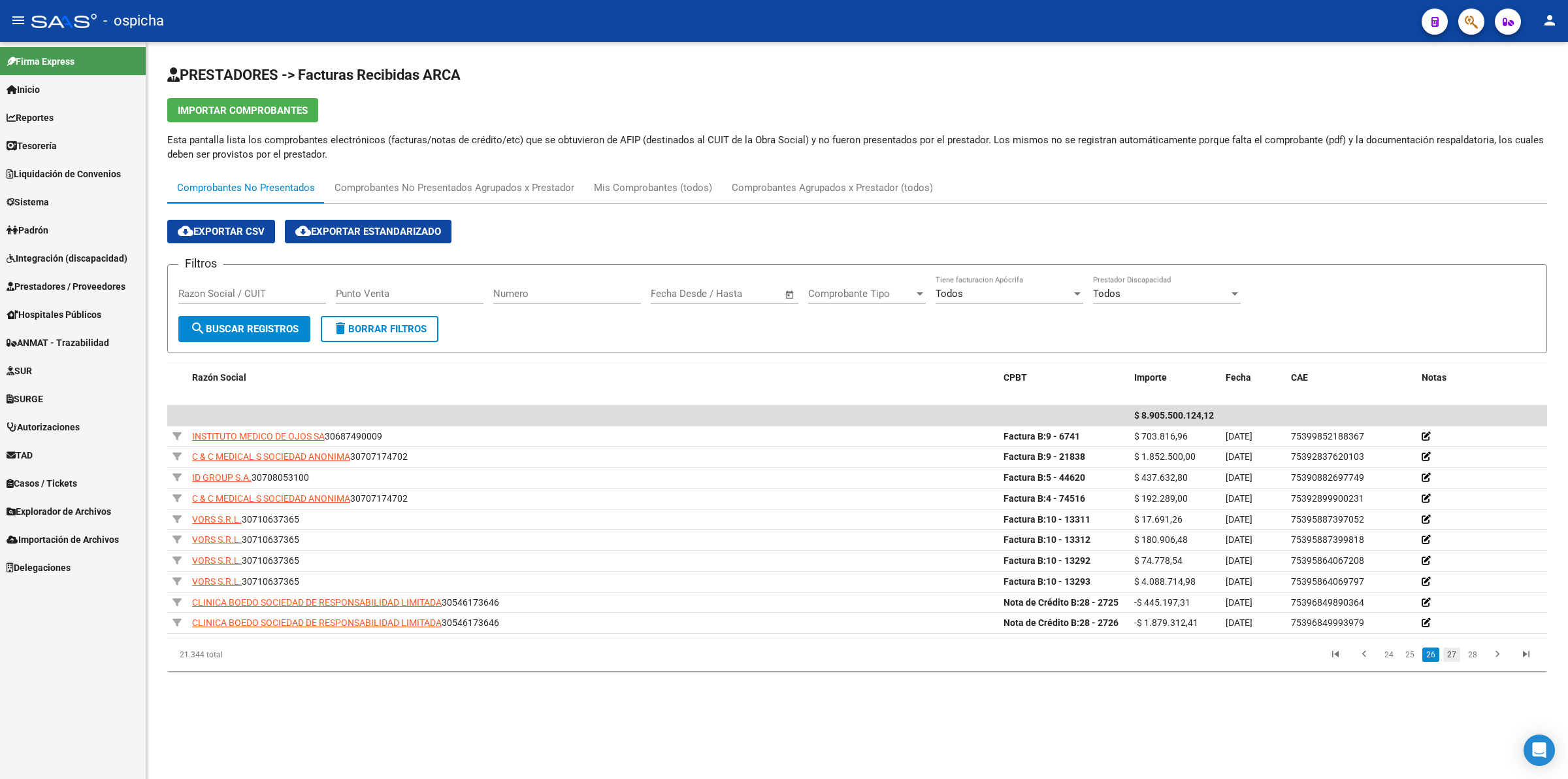
click at [1455, 662] on link "27" at bounding box center [1451, 654] width 17 height 14
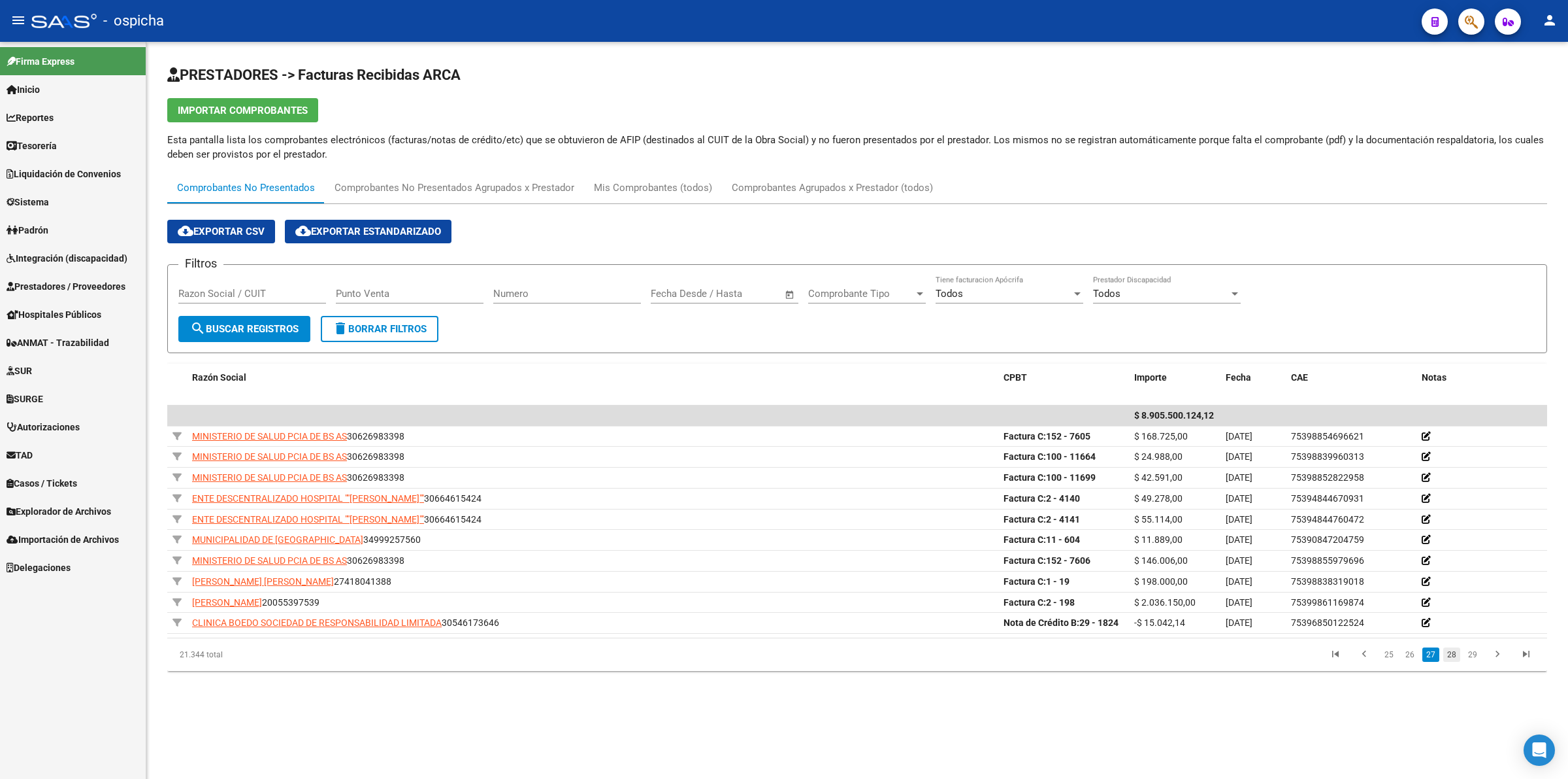
click at [1461, 655] on link "28" at bounding box center [1451, 654] width 17 height 14
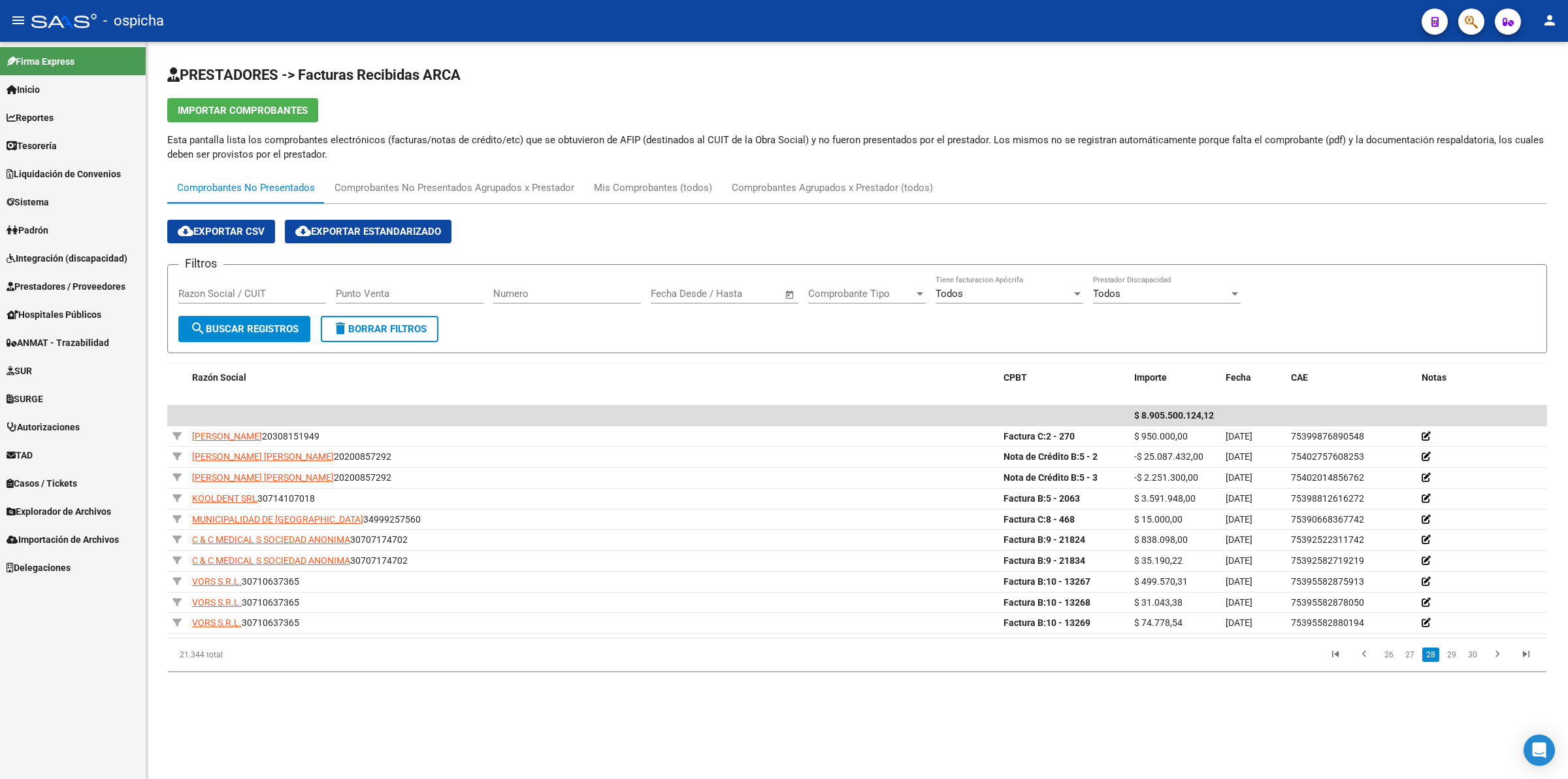
click at [1454, 664] on li "29" at bounding box center [1451, 654] width 21 height 22
click at [1454, 655] on link "29" at bounding box center [1451, 654] width 17 height 14
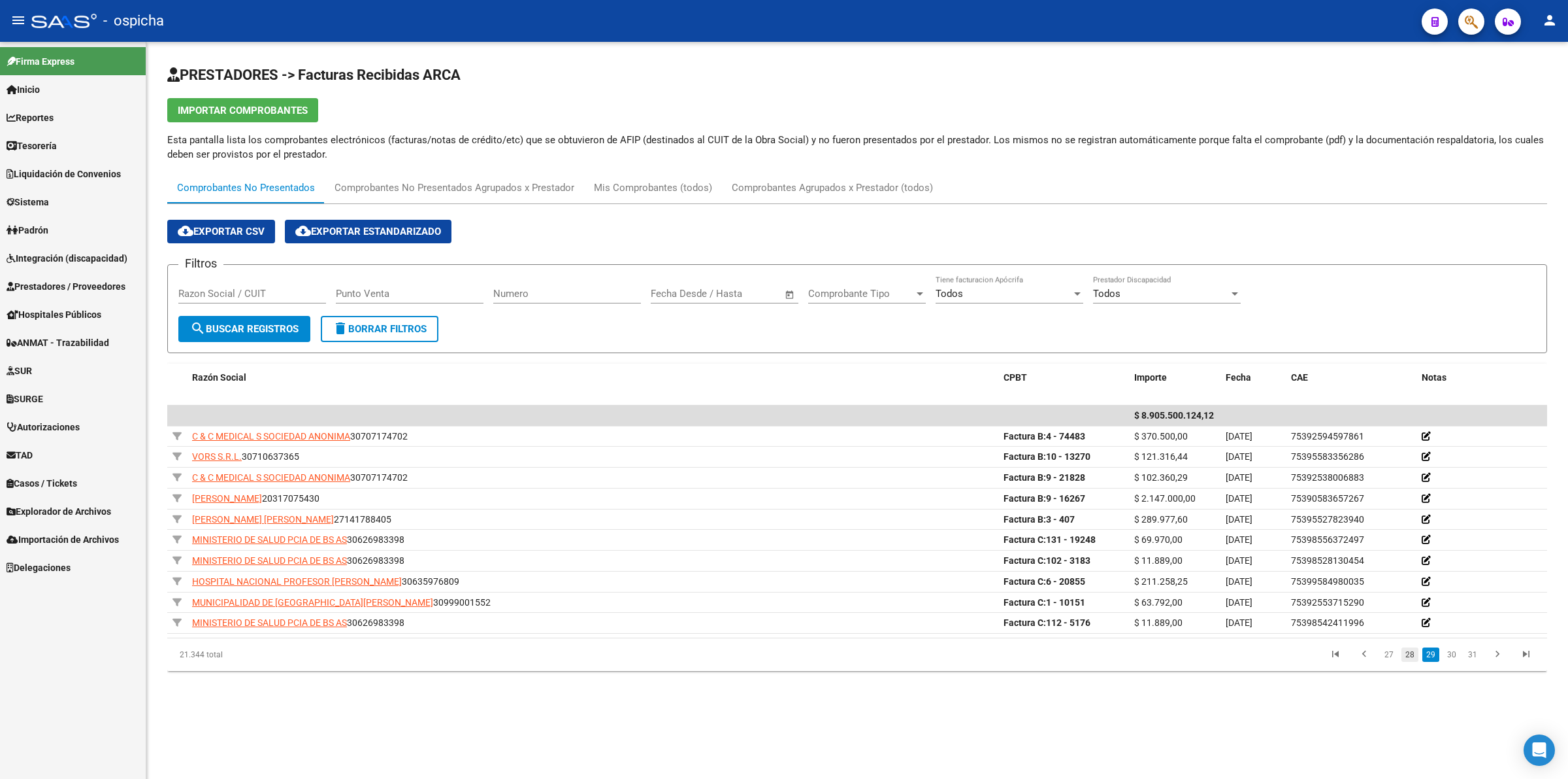
click at [1412, 661] on link "28" at bounding box center [1410, 654] width 17 height 14
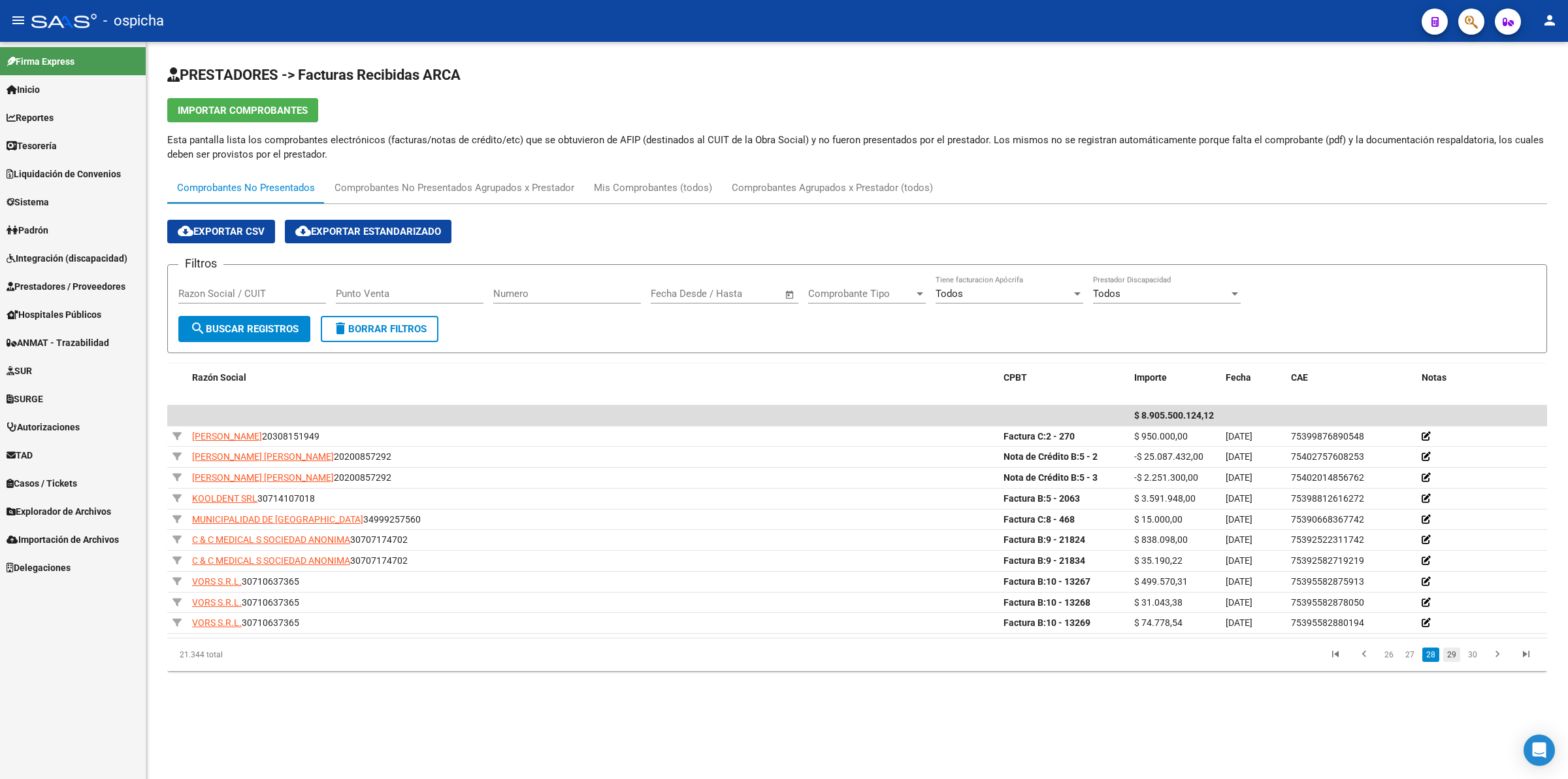
click at [1456, 656] on link "29" at bounding box center [1451, 654] width 17 height 14
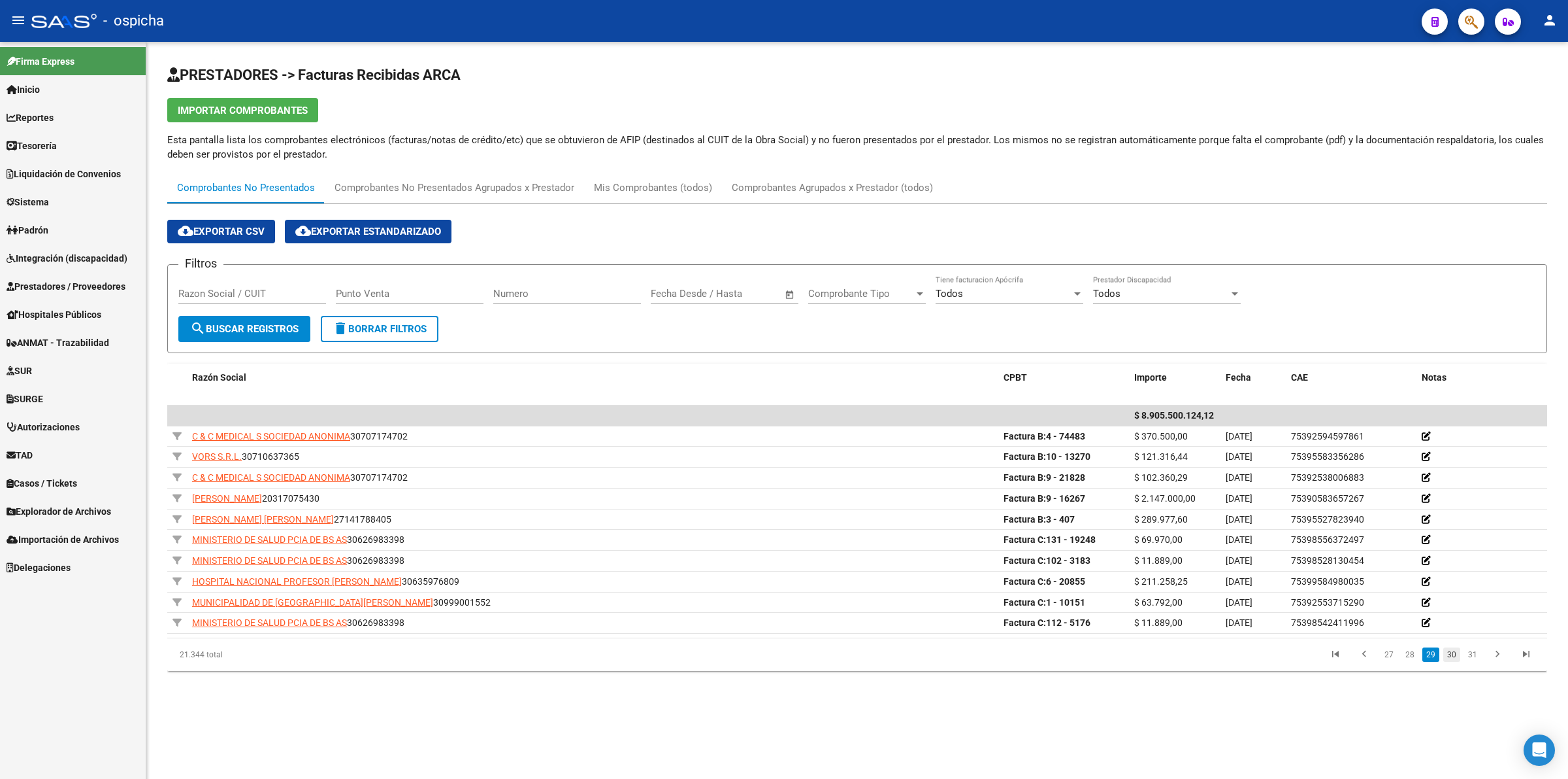
click at [1459, 657] on link "30" at bounding box center [1451, 654] width 17 height 14
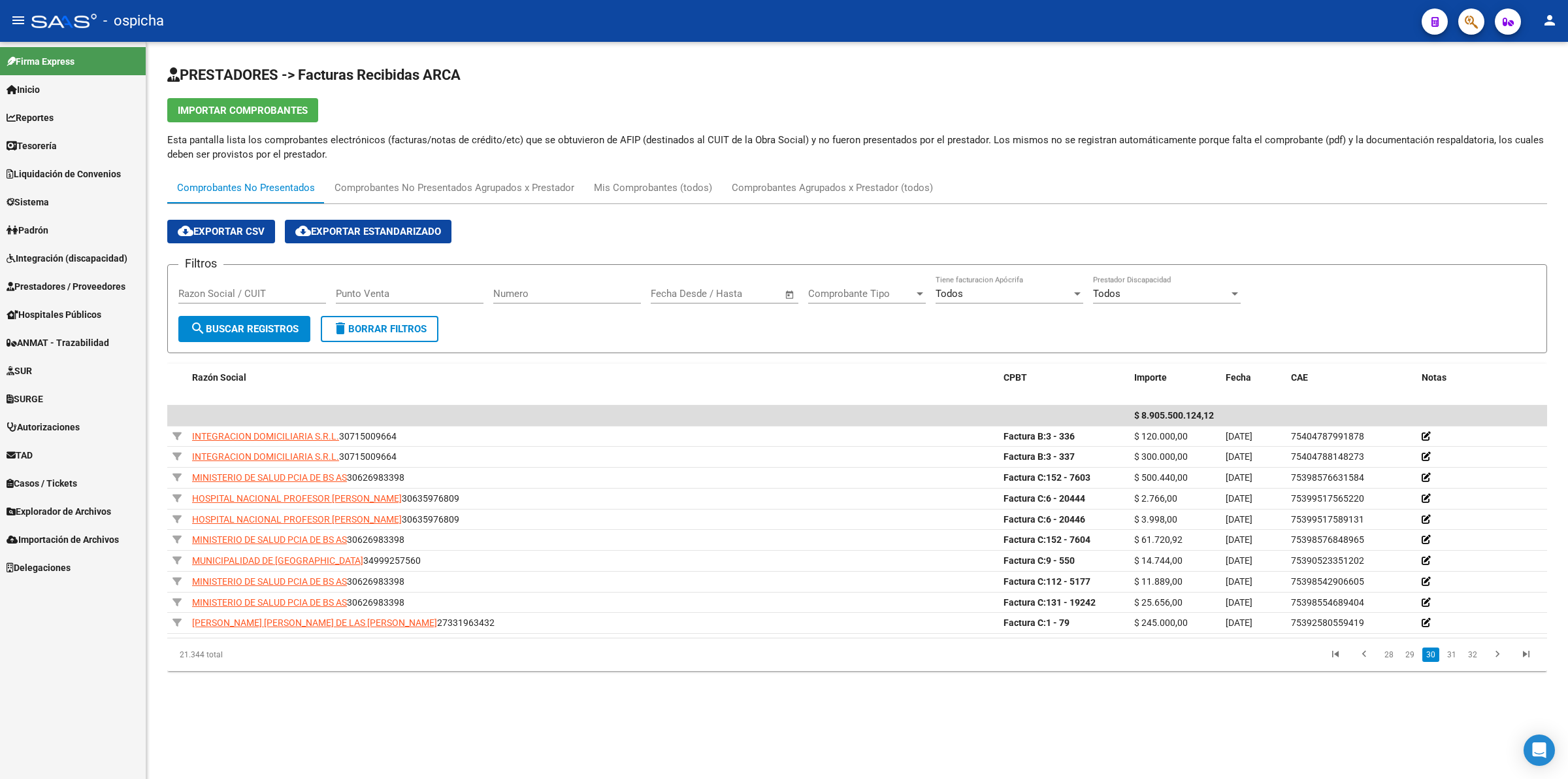
click at [236, 289] on input "Razon Social / CUIT" at bounding box center [251, 293] width 147 height 12
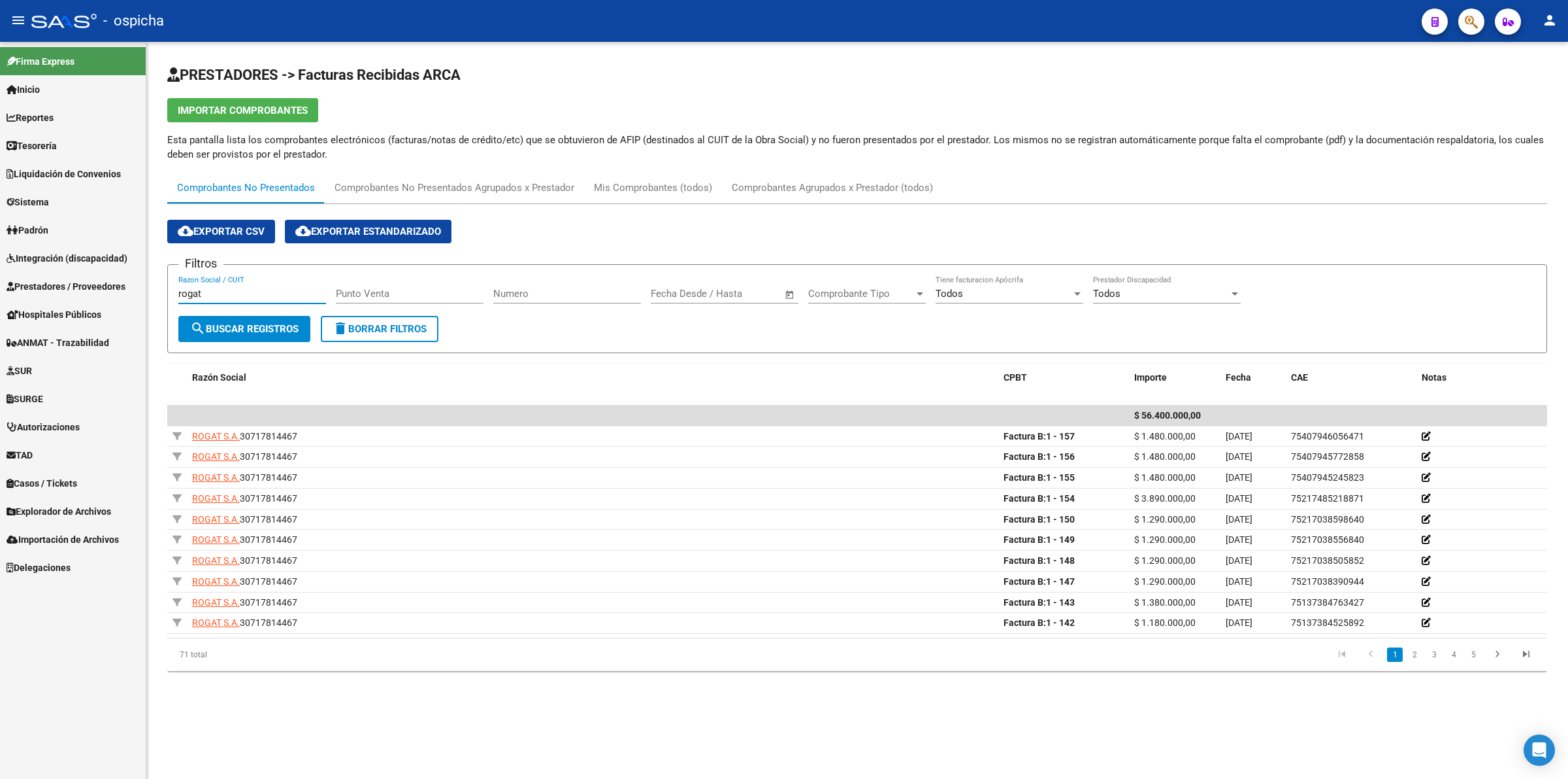
type input "rogat"
